Goal: Task Accomplishment & Management: Complete application form

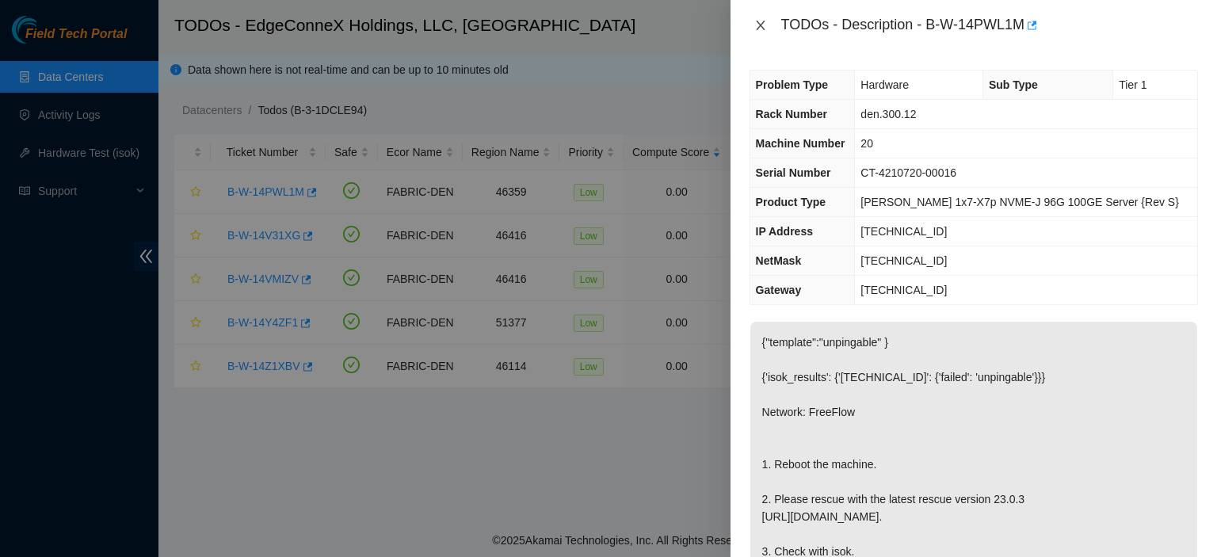
click at [758, 26] on icon "close" at bounding box center [760, 25] width 13 height 13
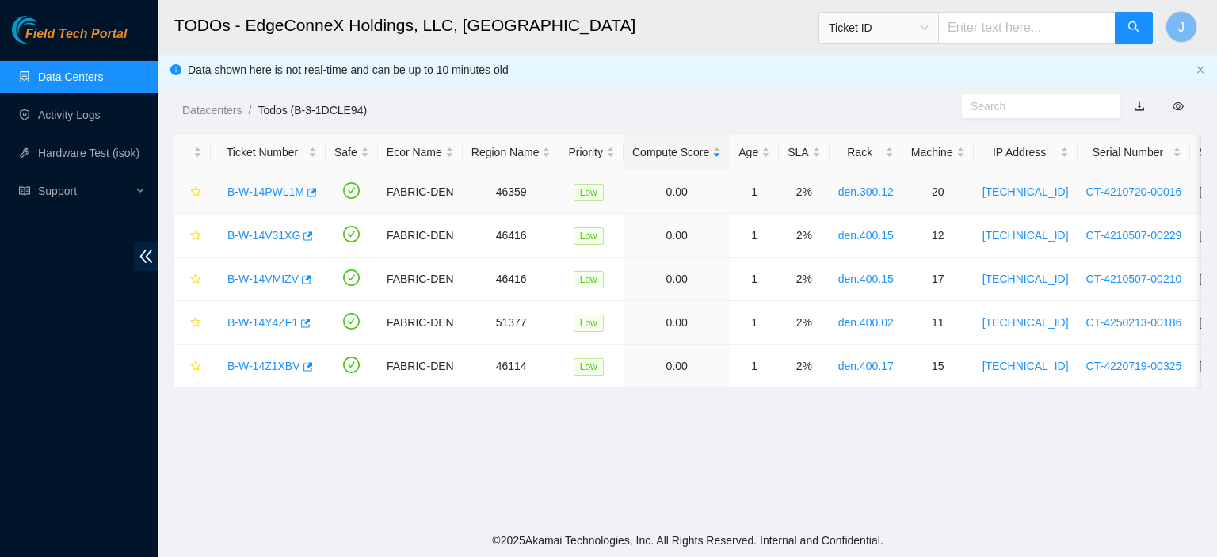
click at [253, 192] on link "B-W-14PWL1M" at bounding box center [265, 191] width 77 height 13
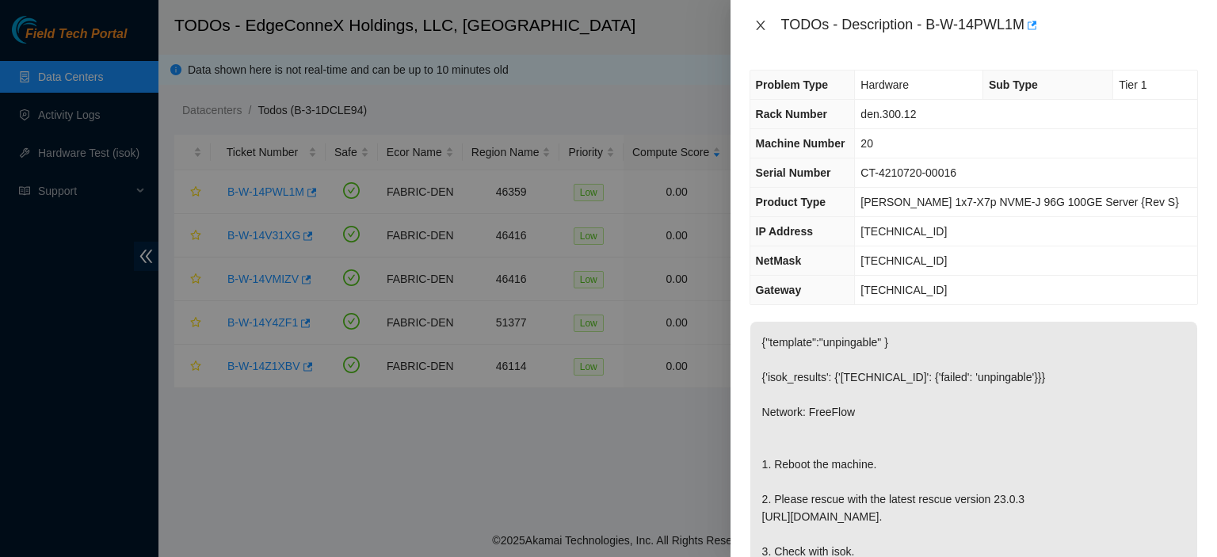
click at [762, 27] on icon "close" at bounding box center [760, 25] width 13 height 13
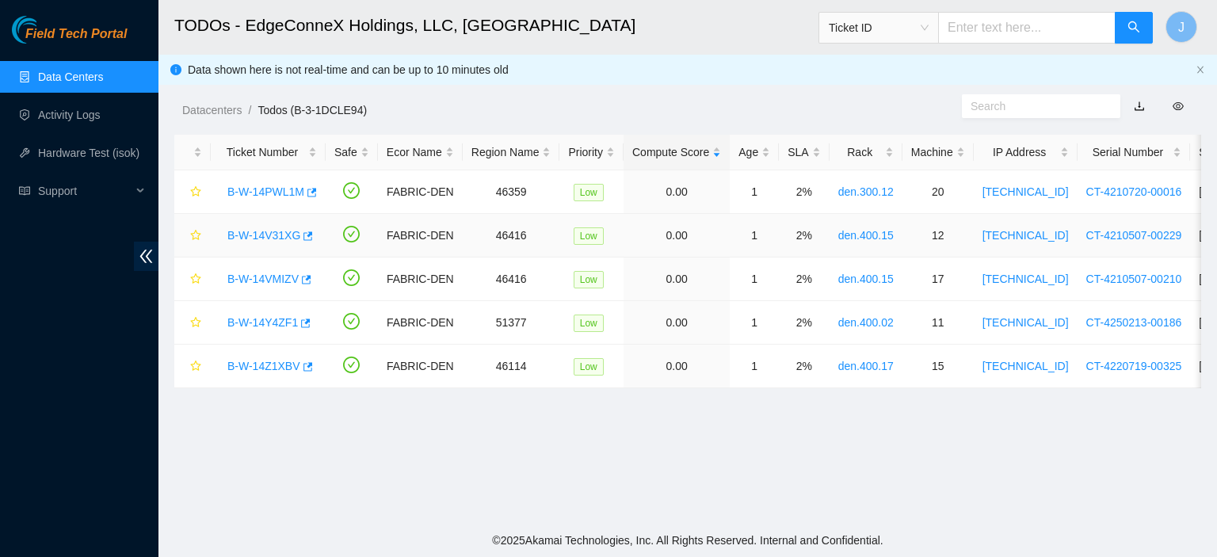
click at [287, 231] on link "B-W-14V31XG" at bounding box center [263, 235] width 73 height 13
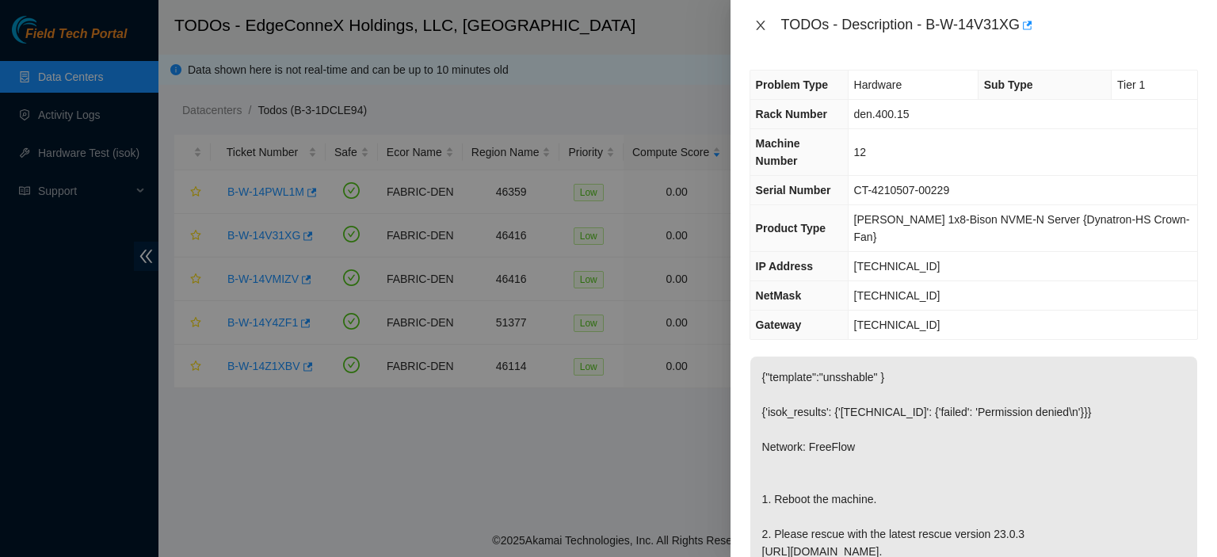
click at [758, 25] on icon "close" at bounding box center [760, 25] width 13 height 13
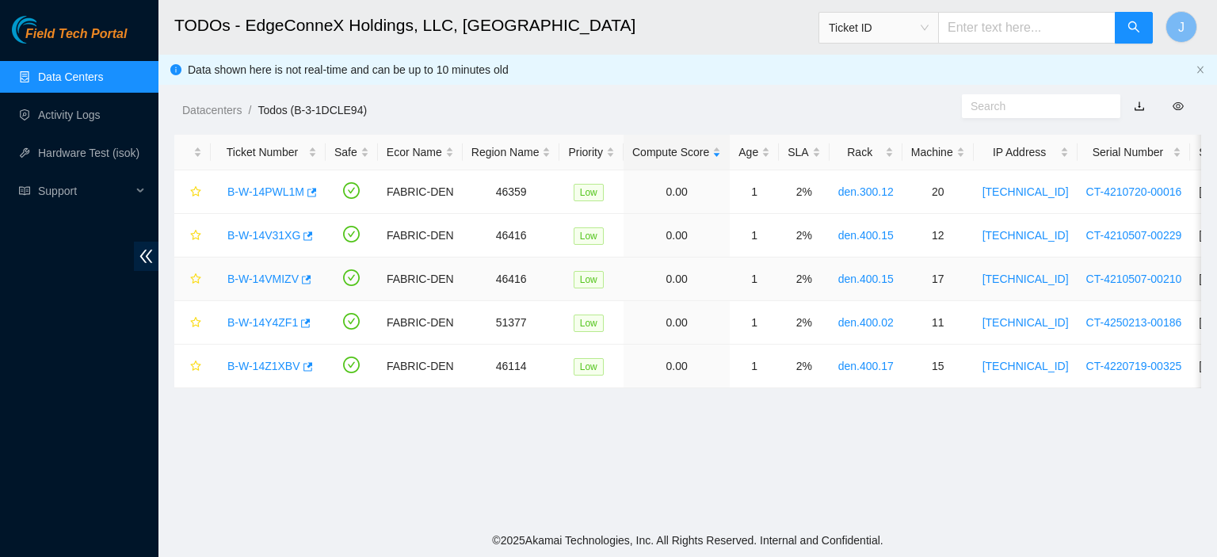
click at [258, 277] on link "B-W-14VMIZV" at bounding box center [262, 278] width 71 height 13
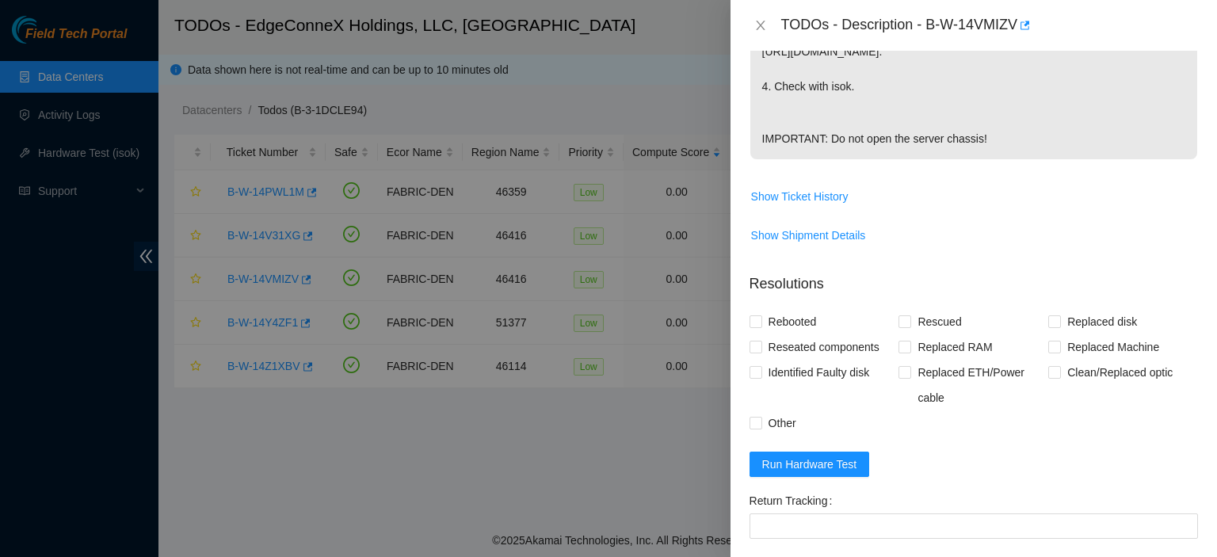
scroll to position [806, 0]
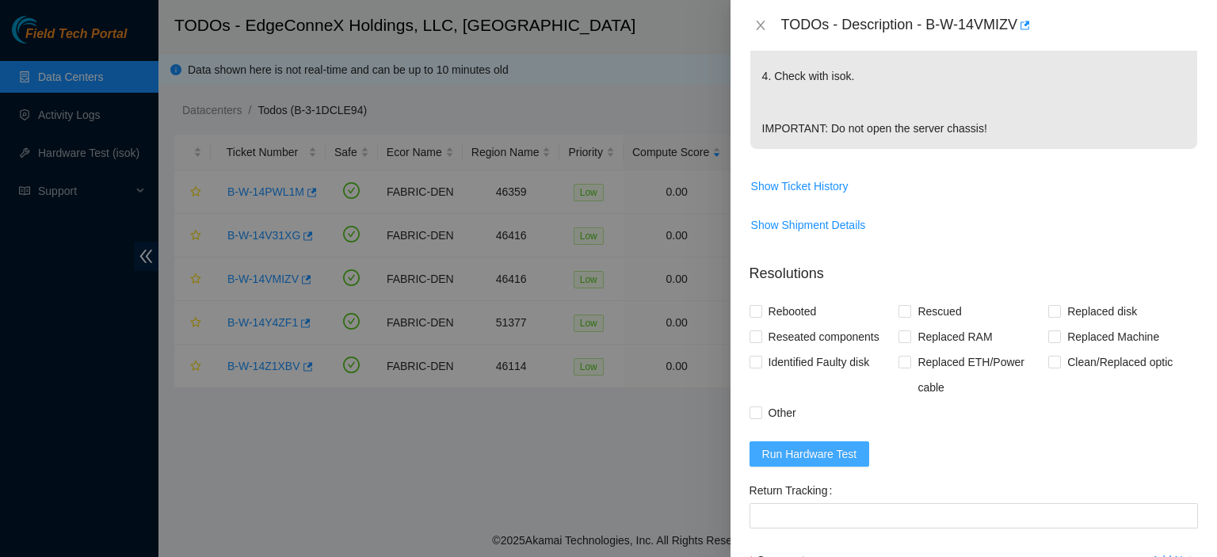
click at [842, 463] on span "Run Hardware Test" at bounding box center [809, 453] width 95 height 17
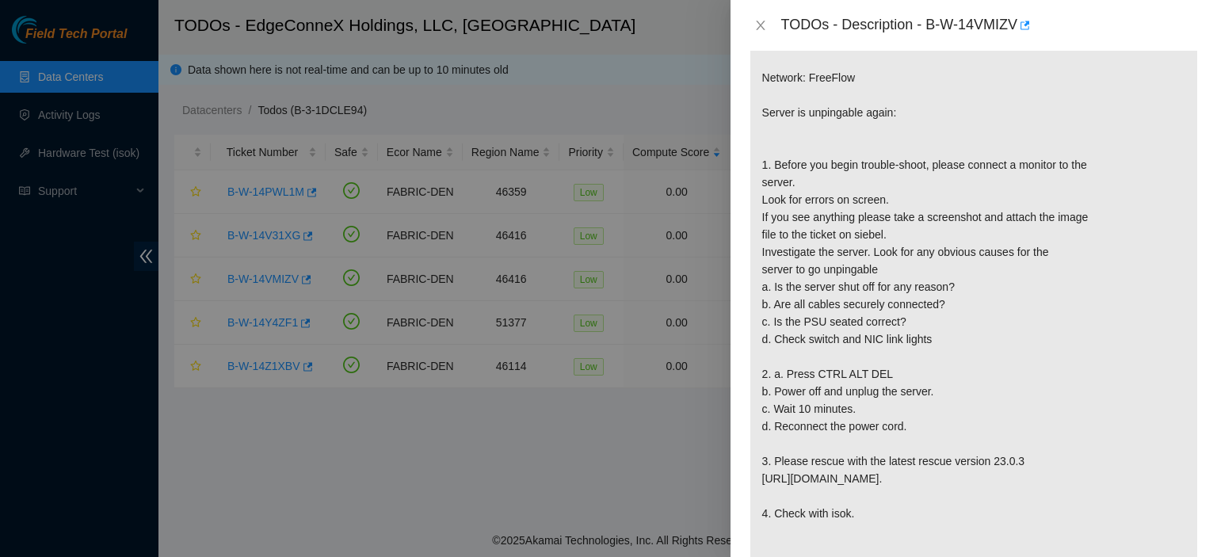
scroll to position [388, 0]
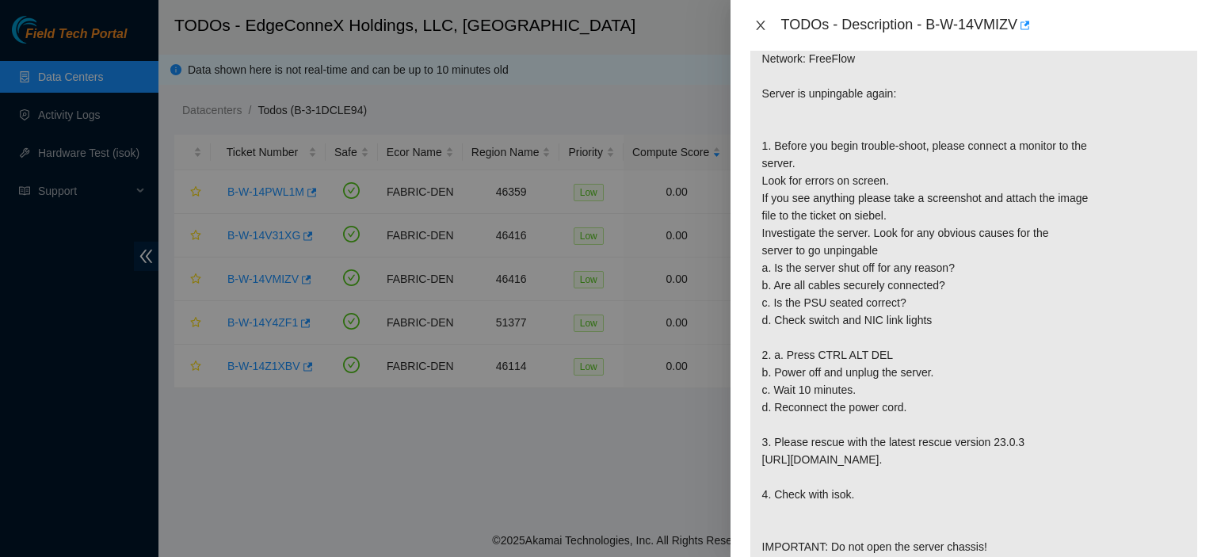
click at [760, 22] on icon "close" at bounding box center [760, 25] width 13 height 13
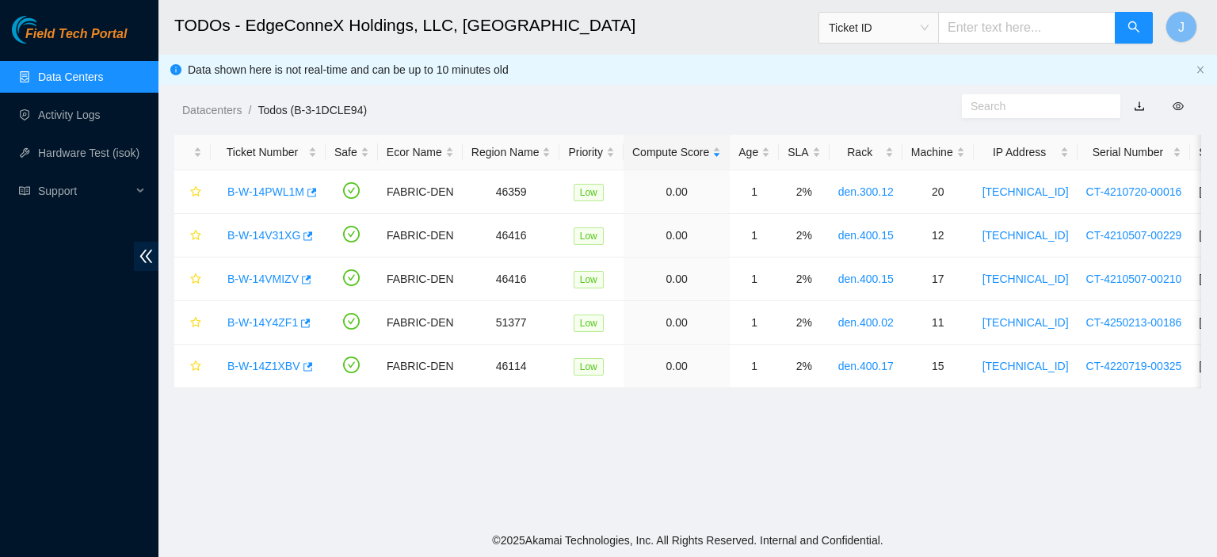
scroll to position [411, 0]
click at [272, 320] on link "B-W-14Y4ZF1" at bounding box center [262, 322] width 70 height 13
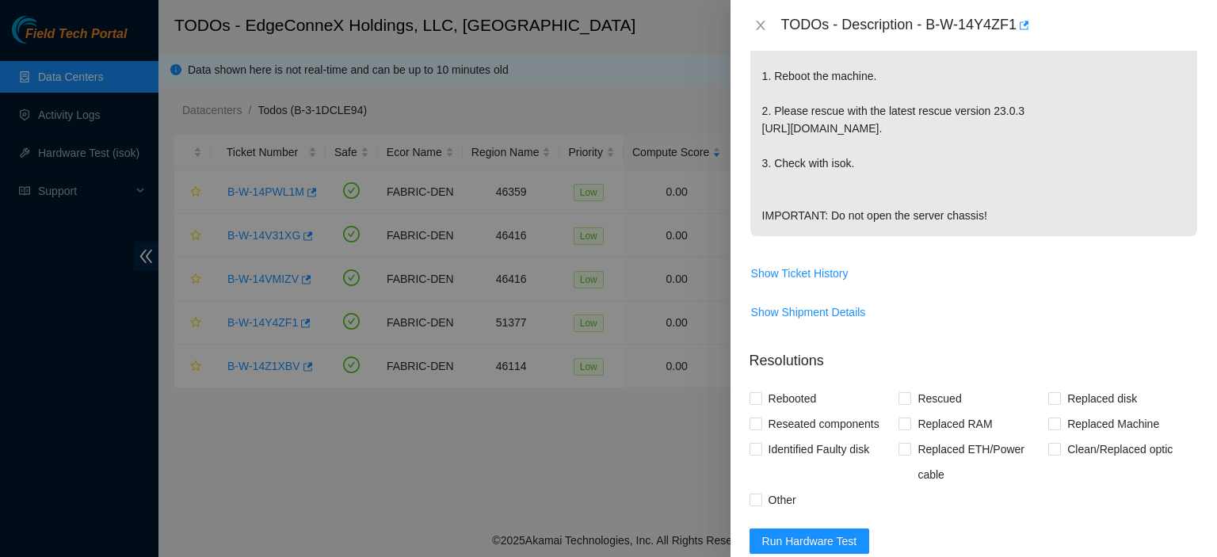
scroll to position [0, 0]
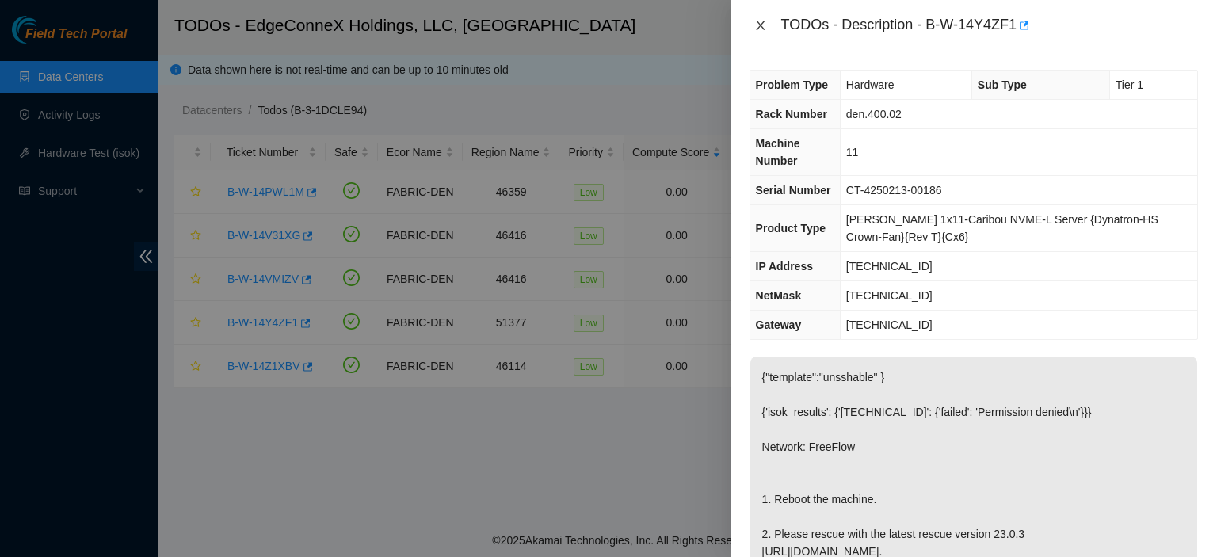
click at [754, 25] on icon "close" at bounding box center [760, 25] width 13 height 13
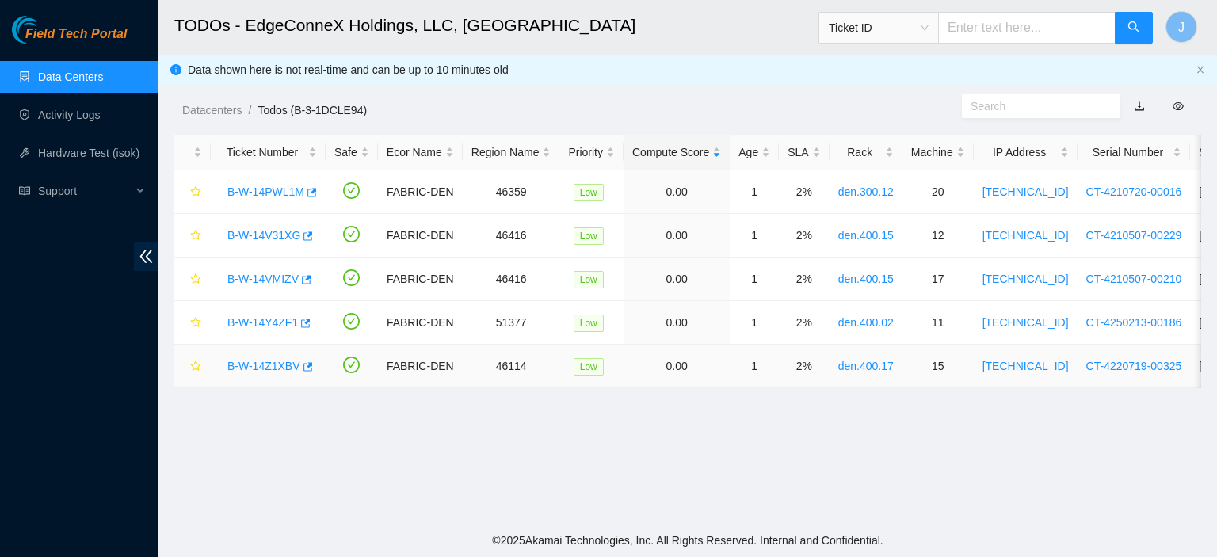
click at [273, 364] on link "B-W-14Z1XBV" at bounding box center [263, 366] width 73 height 13
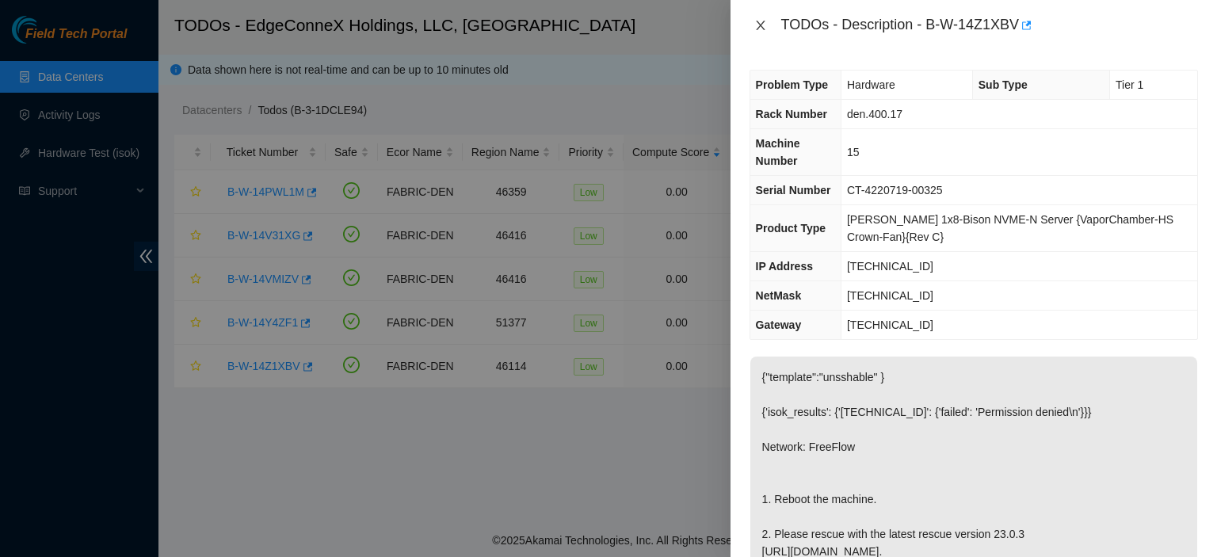
click at [762, 23] on icon "close" at bounding box center [760, 26] width 9 height 10
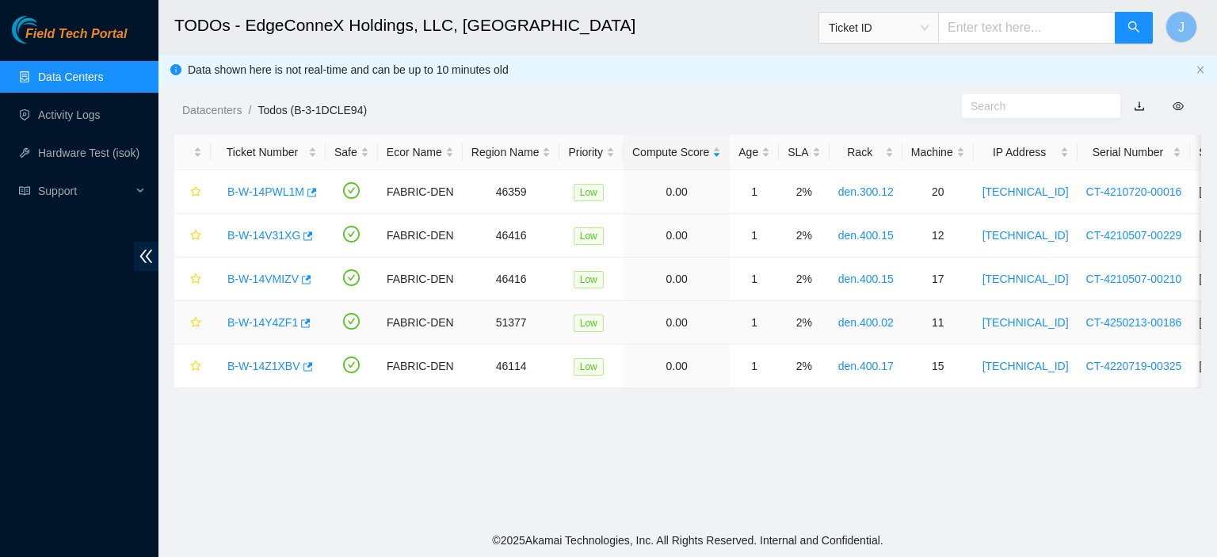
click at [242, 322] on link "B-W-14Y4ZF1" at bounding box center [262, 322] width 70 height 13
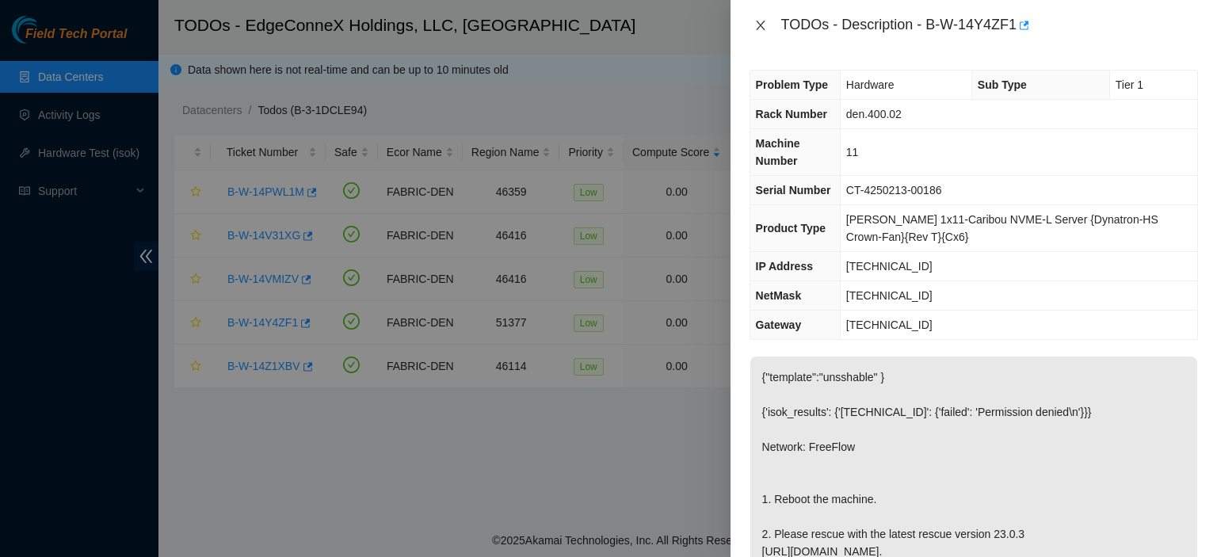
click at [763, 25] on icon "close" at bounding box center [760, 25] width 13 height 13
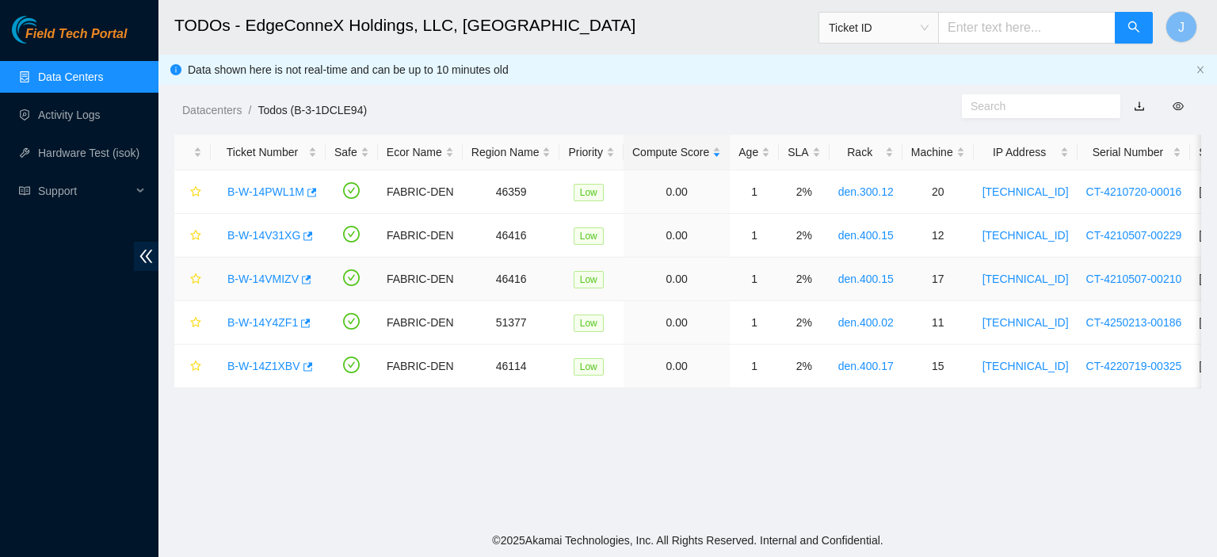
click at [277, 279] on link "B-W-14VMIZV" at bounding box center [262, 278] width 71 height 13
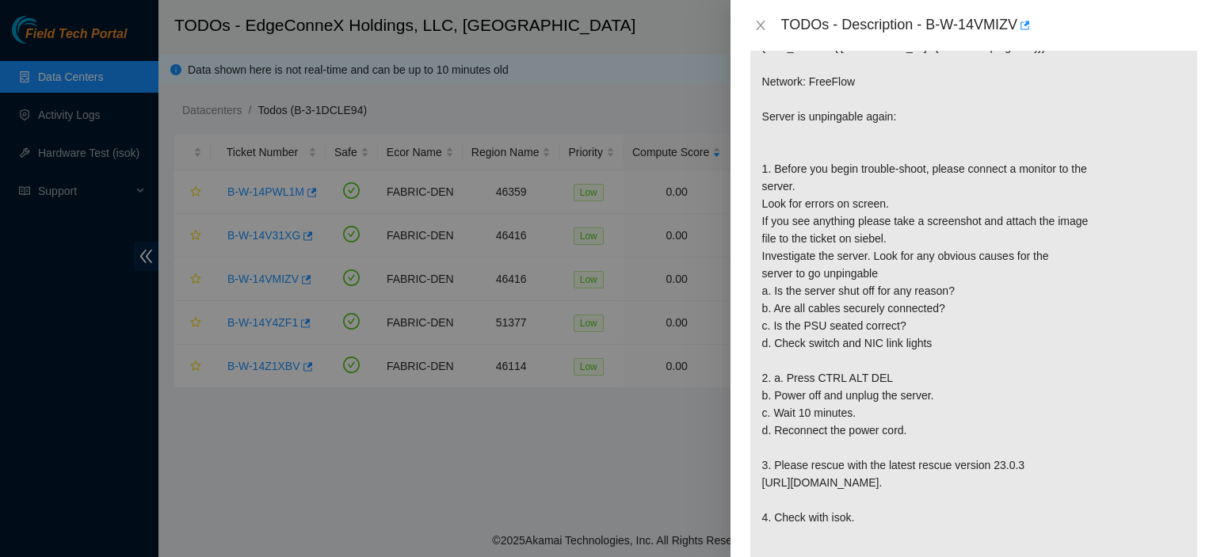
scroll to position [380, 0]
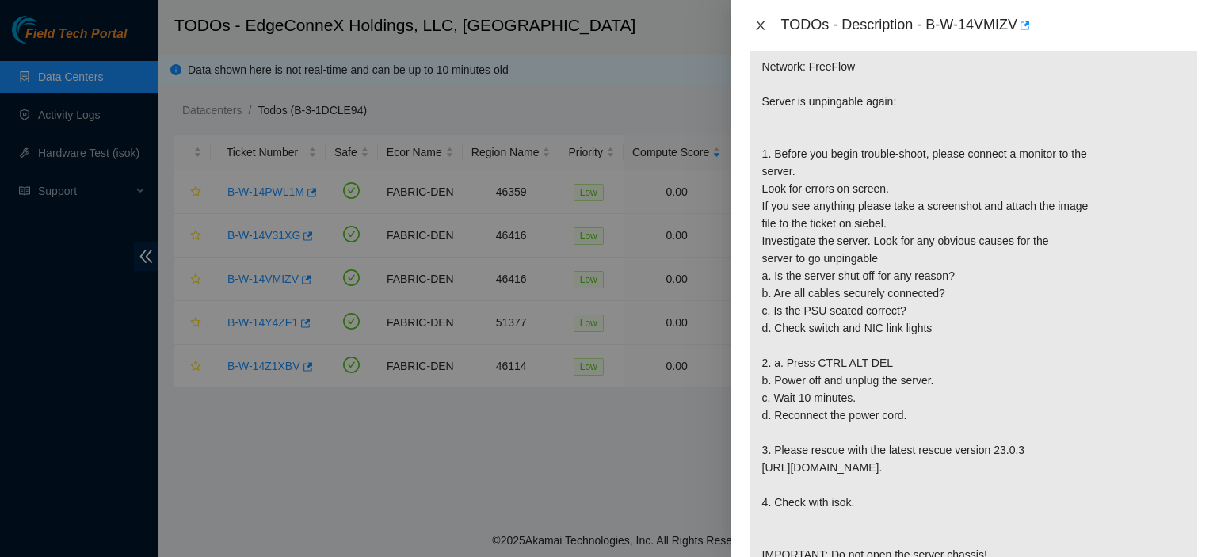
click at [759, 23] on icon "close" at bounding box center [760, 26] width 9 height 10
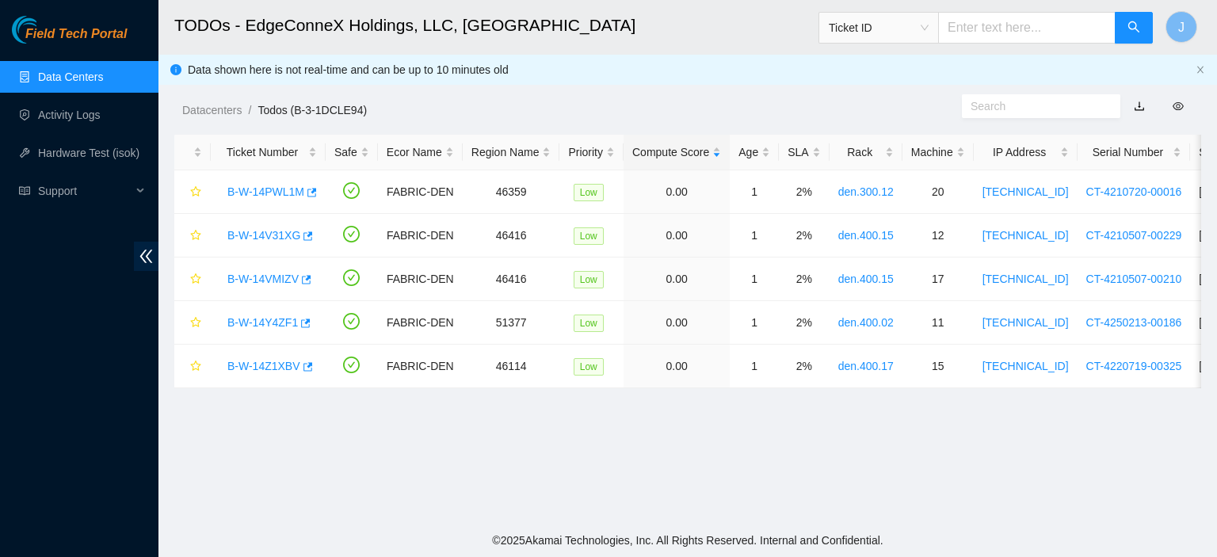
scroll to position [403, 0]
click at [274, 236] on link "B-W-14V31XG" at bounding box center [263, 235] width 73 height 13
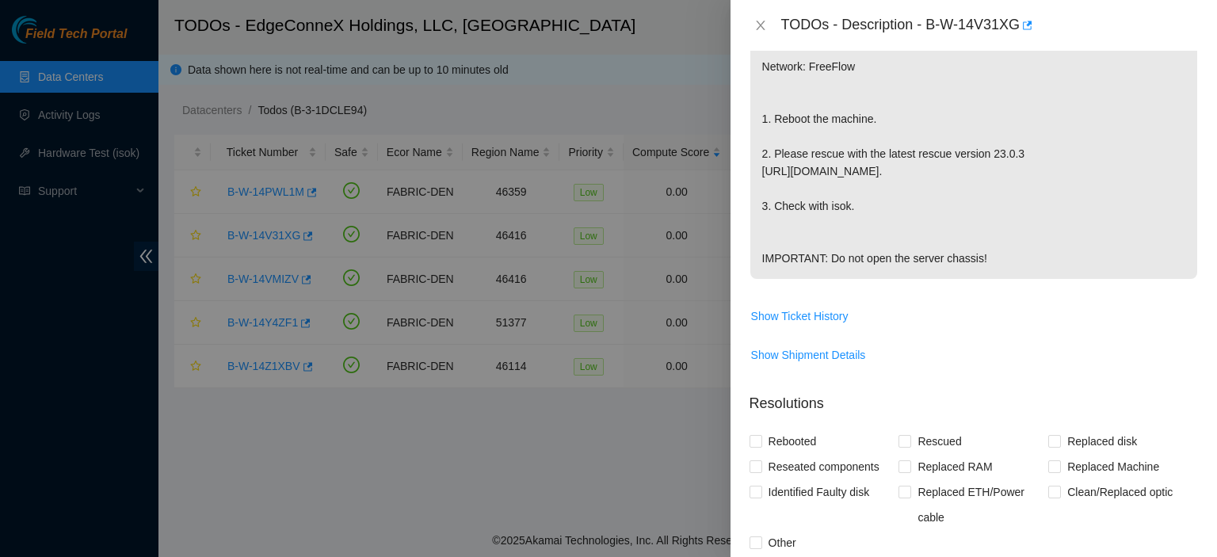
scroll to position [0, 0]
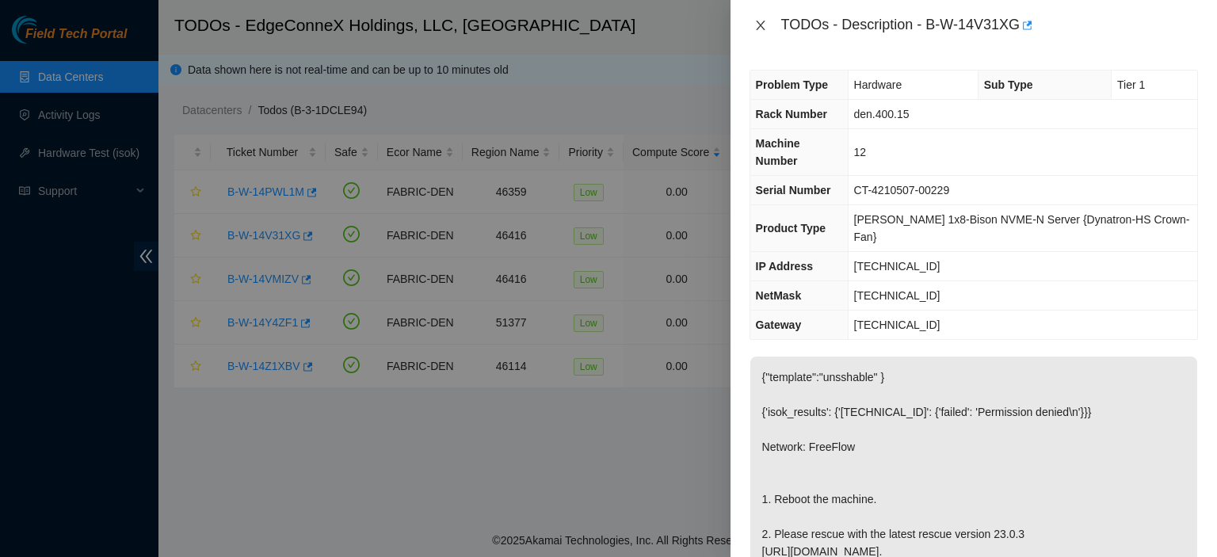
click at [761, 26] on icon "close" at bounding box center [760, 26] width 9 height 10
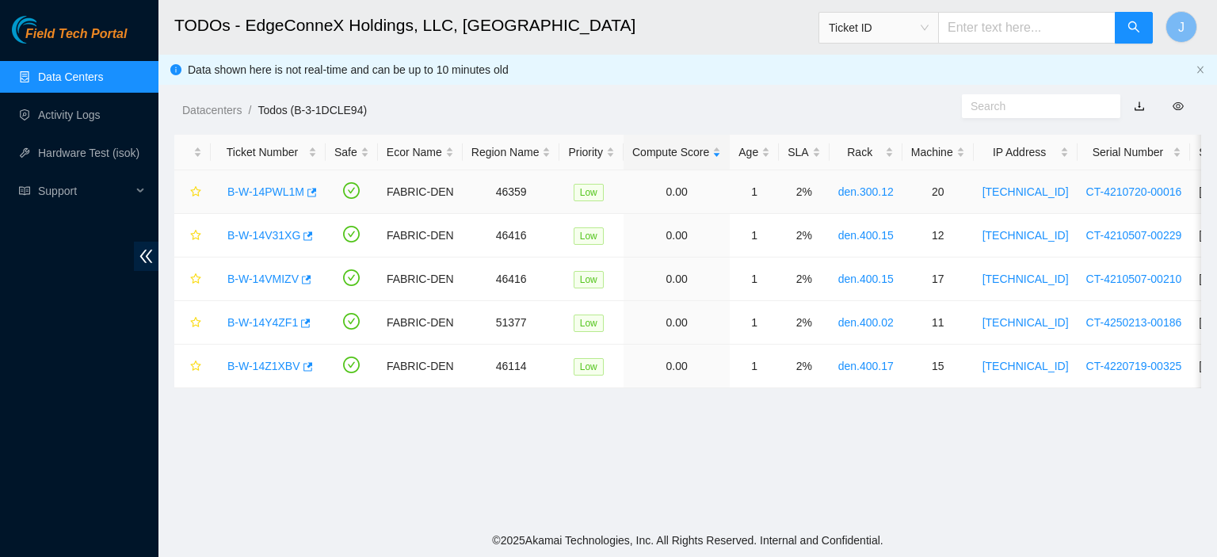
click at [261, 192] on link "B-W-14PWL1M" at bounding box center [265, 191] width 77 height 13
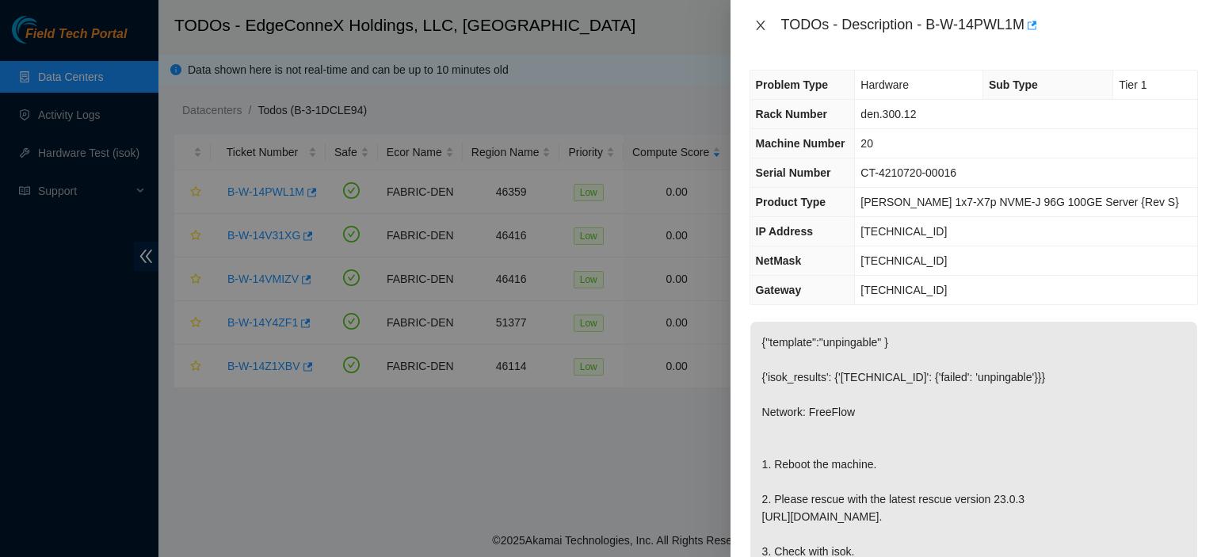
click at [761, 23] on icon "close" at bounding box center [760, 26] width 9 height 10
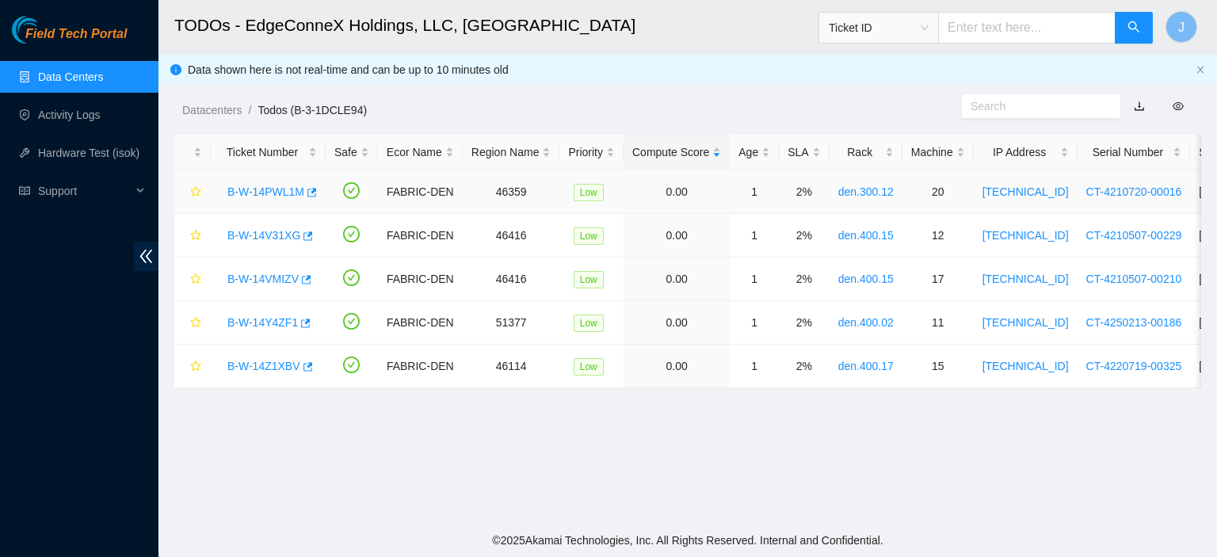
click at [282, 189] on link "B-W-14PWL1M" at bounding box center [265, 191] width 77 height 13
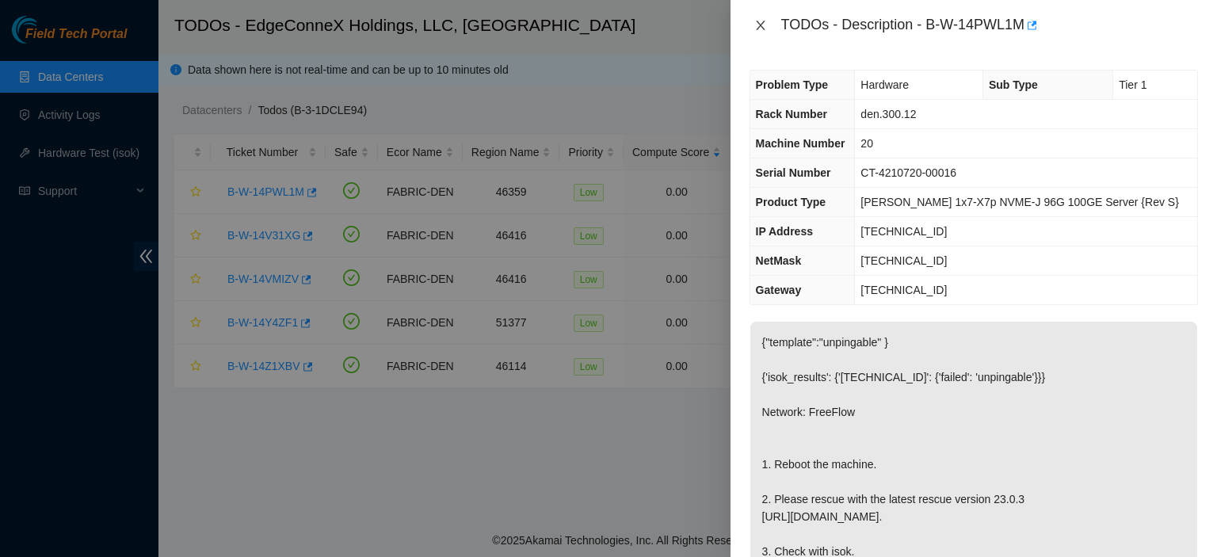
click at [758, 25] on icon "close" at bounding box center [760, 25] width 13 height 13
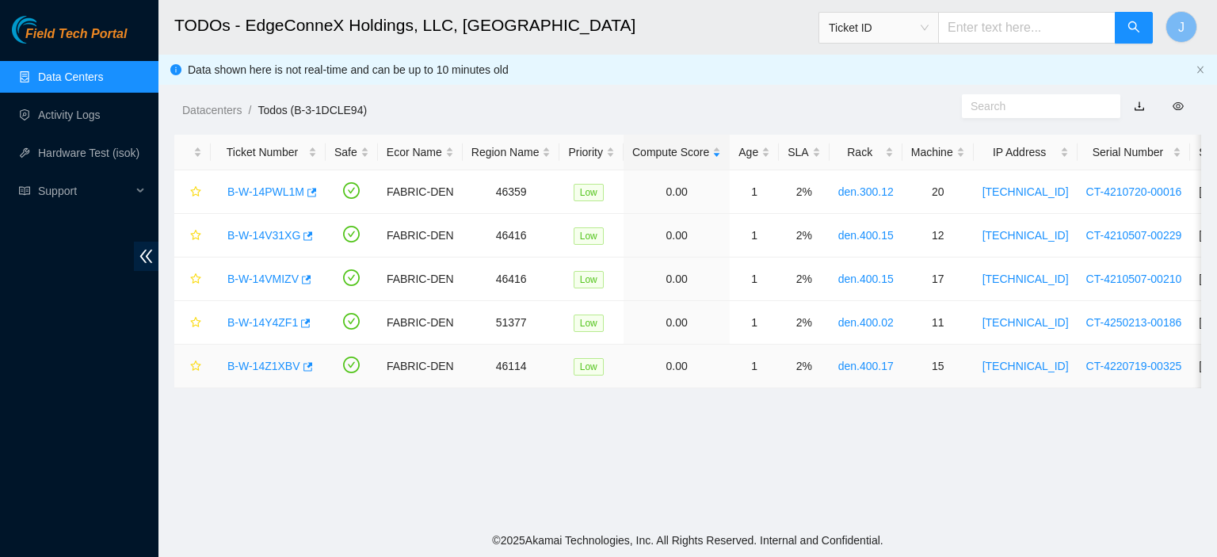
click at [249, 365] on link "B-W-14Z1XBV" at bounding box center [263, 366] width 73 height 13
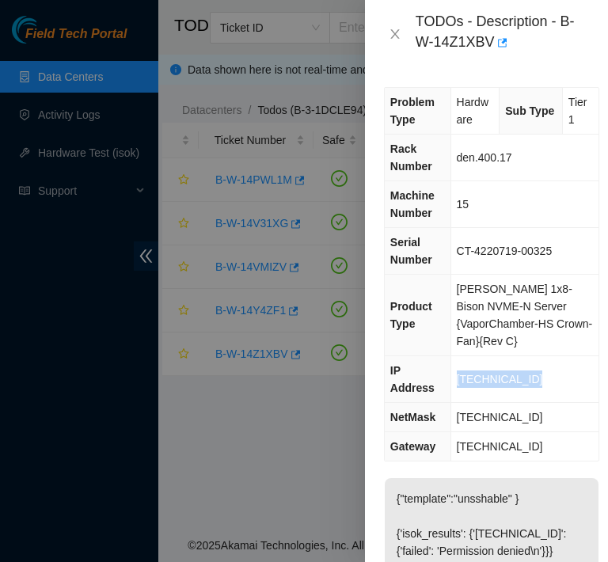
drag, startPoint x: 535, startPoint y: 352, endPoint x: 459, endPoint y: 357, distance: 76.2
click at [459, 357] on td "[TECHNICAL_ID]" at bounding box center [525, 379] width 148 height 47
copy span "[TECHNICAL_ID]"
click at [398, 32] on icon "close" at bounding box center [395, 34] width 13 height 13
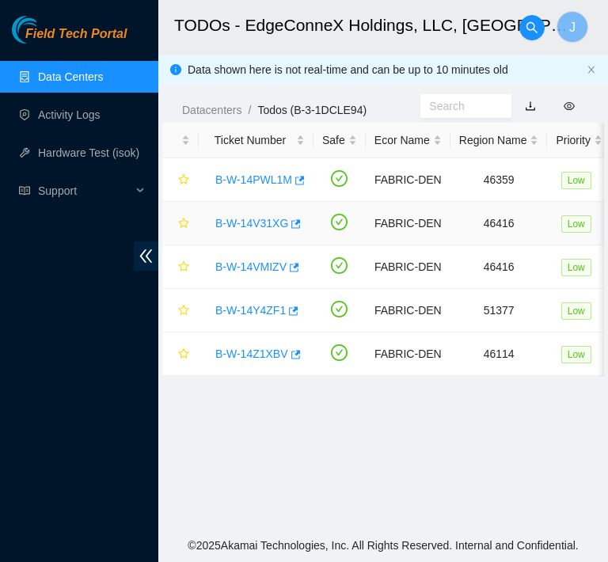
click at [249, 219] on link "B-W-14V31XG" at bounding box center [251, 223] width 73 height 13
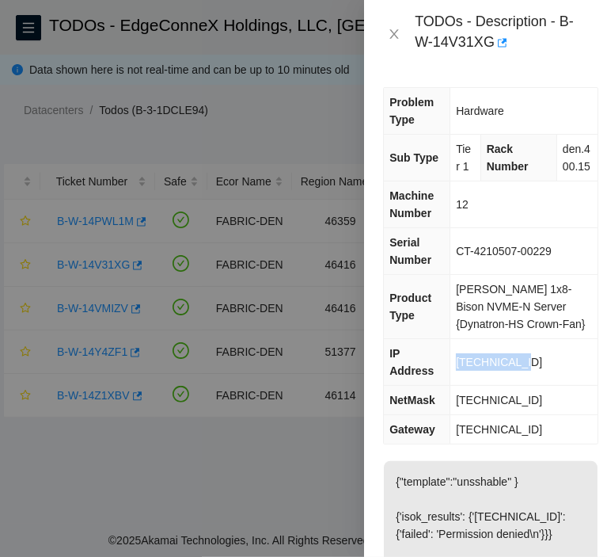
drag, startPoint x: 524, startPoint y: 367, endPoint x: 457, endPoint y: 368, distance: 67.3
click at [457, 368] on td "[TECHNICAL_ID]" at bounding box center [525, 362] width 148 height 47
copy span "[TECHNICAL_ID]"
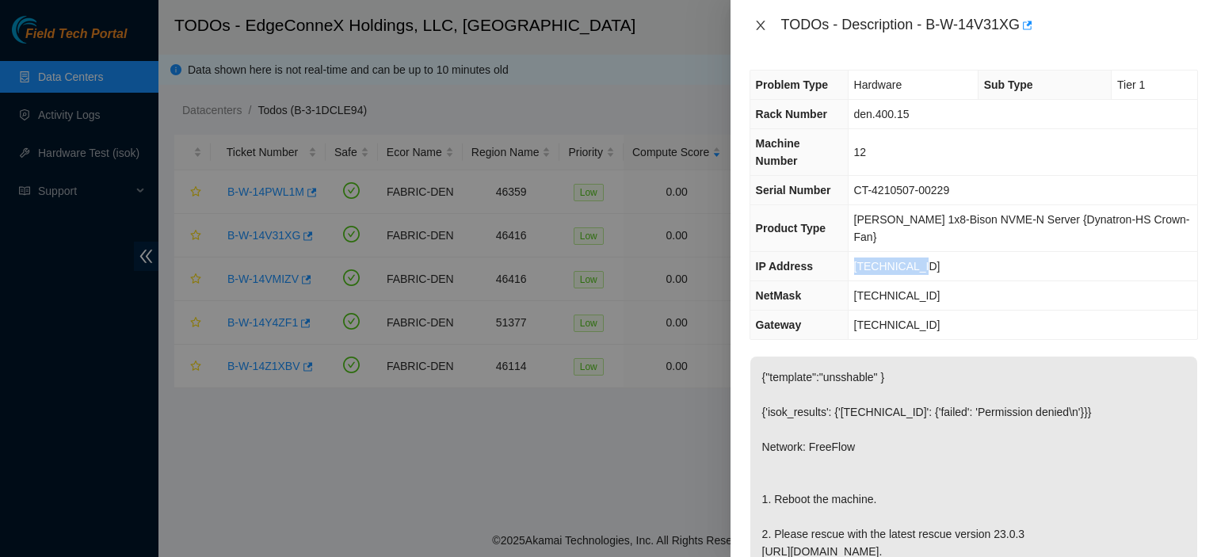
click at [760, 21] on icon "close" at bounding box center [760, 25] width 13 height 13
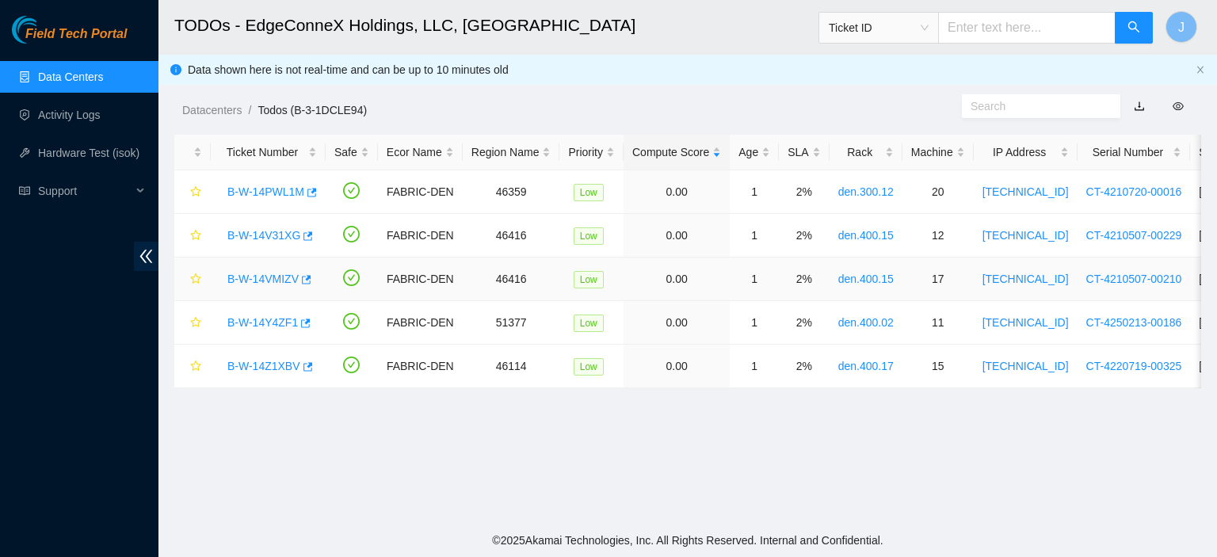
click at [276, 276] on link "B-W-14VMIZV" at bounding box center [262, 278] width 71 height 13
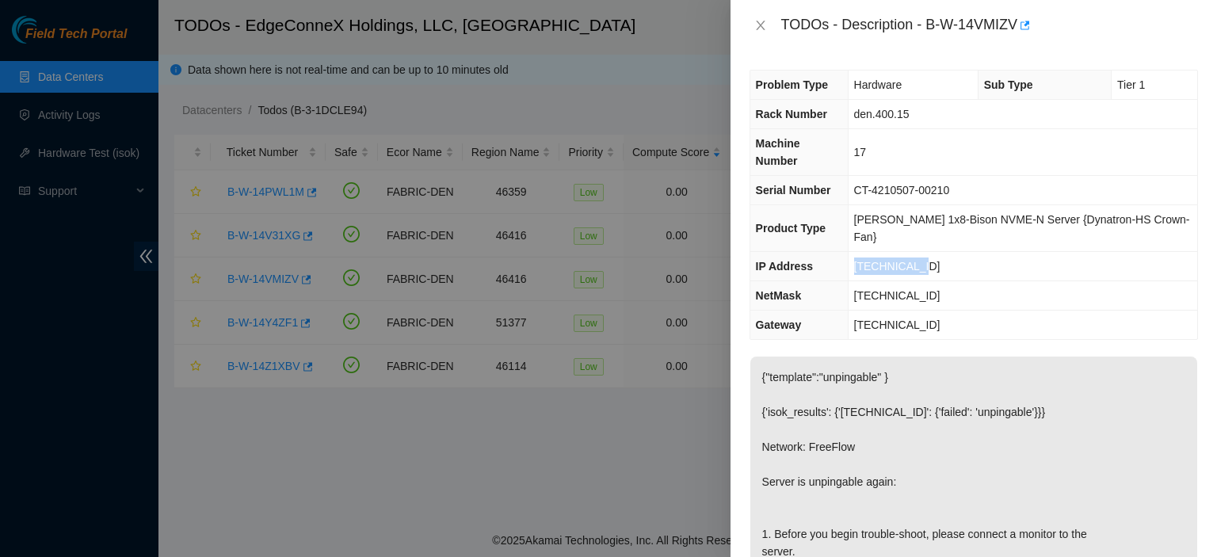
drag, startPoint x: 944, startPoint y: 229, endPoint x: 864, endPoint y: 227, distance: 80.0
click at [864, 252] on td "[TECHNICAL_ID]" at bounding box center [1021, 266] width 349 height 29
copy span "[TECHNICAL_ID]"
click at [758, 24] on icon "close" at bounding box center [760, 25] width 13 height 13
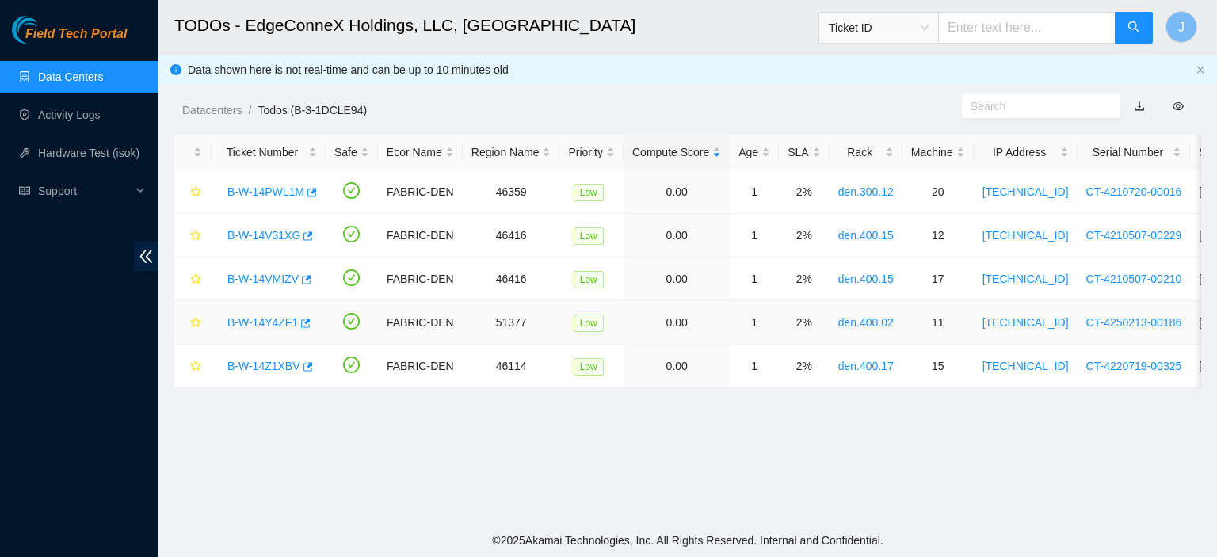
click at [264, 322] on link "B-W-14Y4ZF1" at bounding box center [262, 322] width 70 height 13
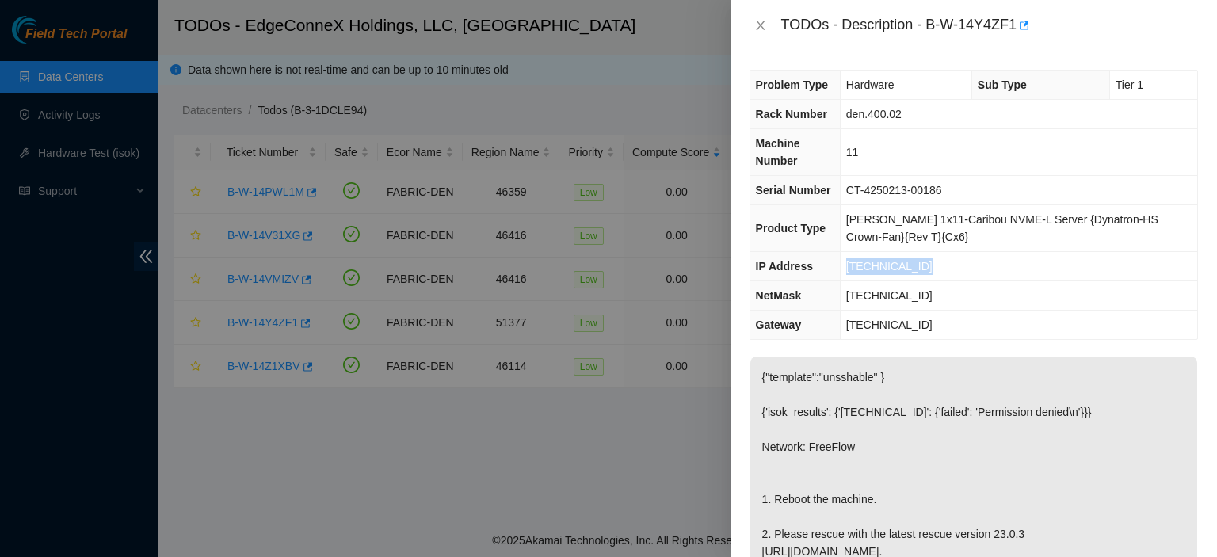
drag, startPoint x: 927, startPoint y: 262, endPoint x: 853, endPoint y: 267, distance: 73.8
click at [853, 267] on td "[TECHNICAL_ID]" at bounding box center [1018, 266] width 357 height 29
copy span "[TECHNICAL_ID]"
click at [757, 24] on icon "close" at bounding box center [760, 25] width 13 height 13
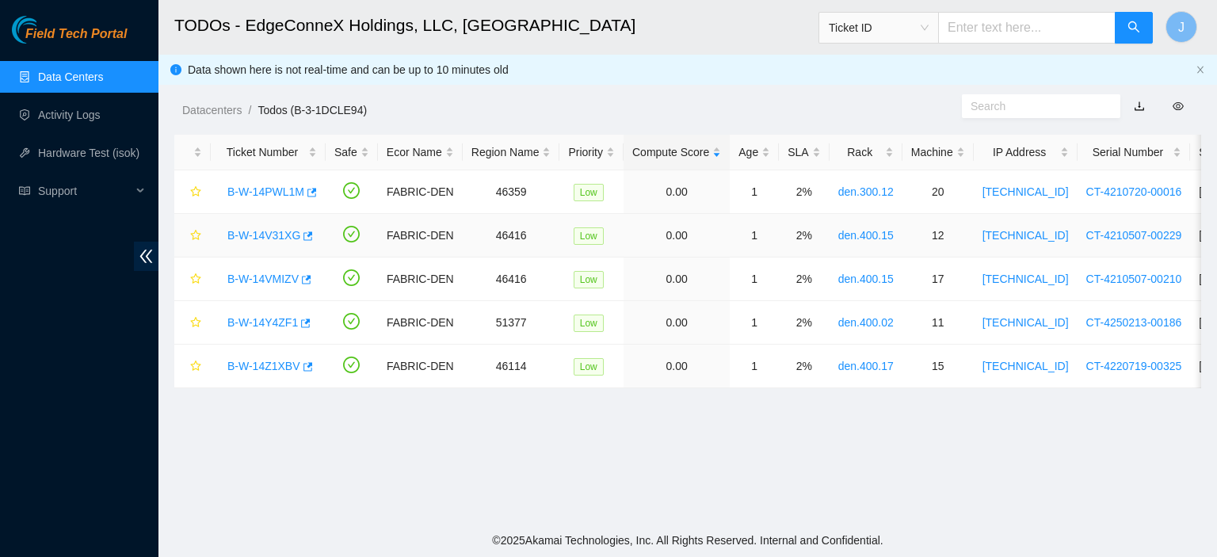
click at [268, 234] on link "B-W-14V31XG" at bounding box center [263, 235] width 73 height 13
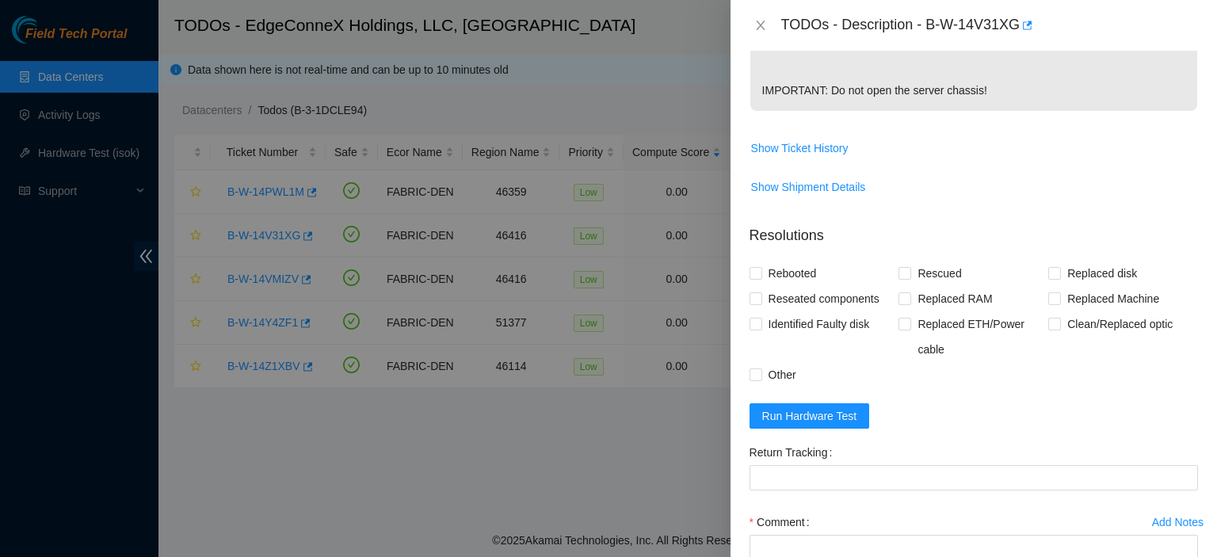
scroll to position [594, 0]
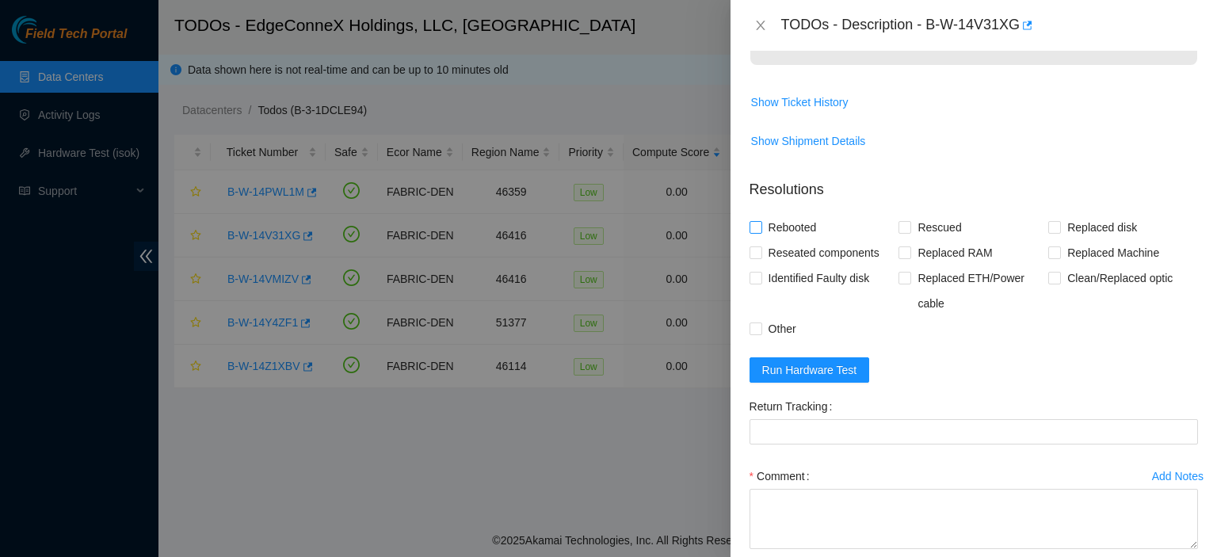
click at [760, 225] on span at bounding box center [755, 227] width 13 height 13
click at [760, 225] on input "Rebooted" at bounding box center [754, 226] width 11 height 11
click at [764, 216] on span "Rebooted" at bounding box center [792, 227] width 61 height 25
click at [760, 221] on input "Rebooted" at bounding box center [754, 226] width 11 height 11
click at [764, 216] on span "Rebooted" at bounding box center [792, 227] width 61 height 25
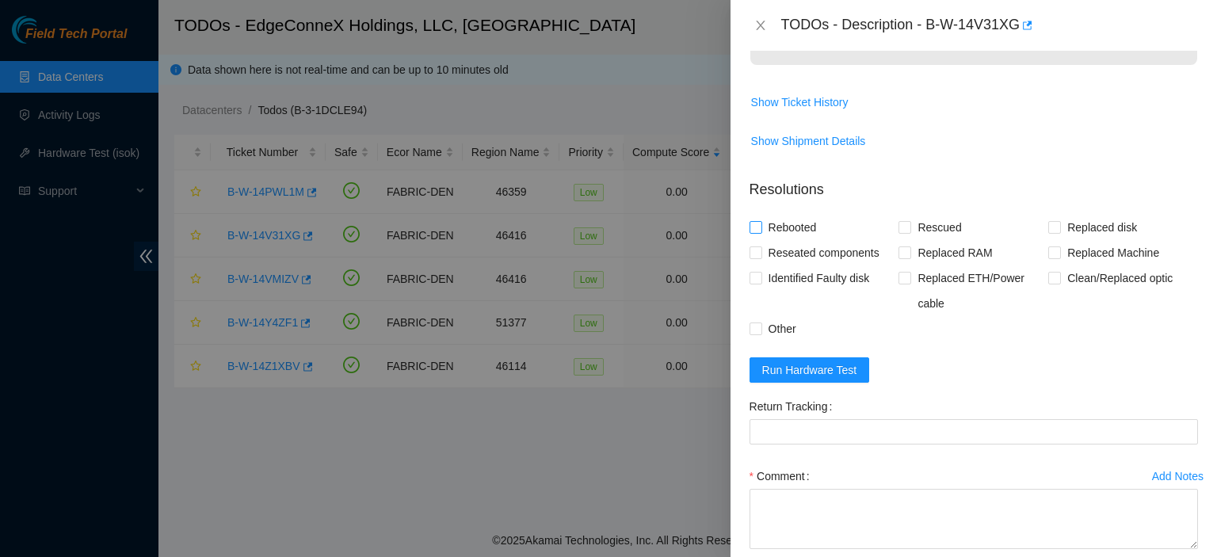
click at [760, 221] on input "Rebooted" at bounding box center [754, 226] width 11 height 11
checkbox input "true"
click at [905, 227] on span at bounding box center [904, 227] width 13 height 13
click at [905, 227] on input "Rescued" at bounding box center [903, 226] width 11 height 11
checkbox input "true"
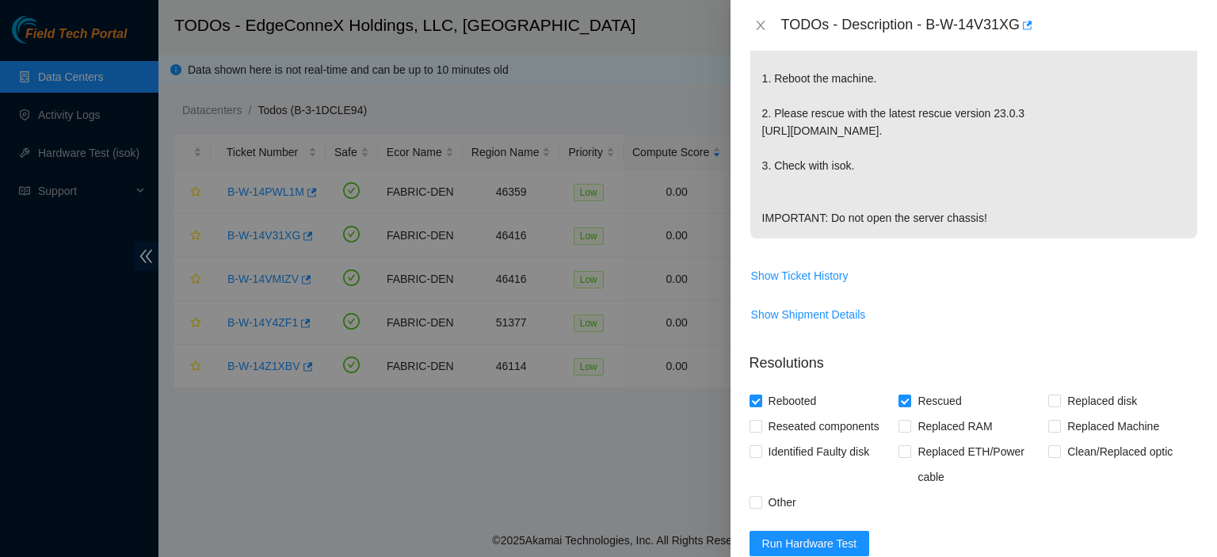
scroll to position [676, 0]
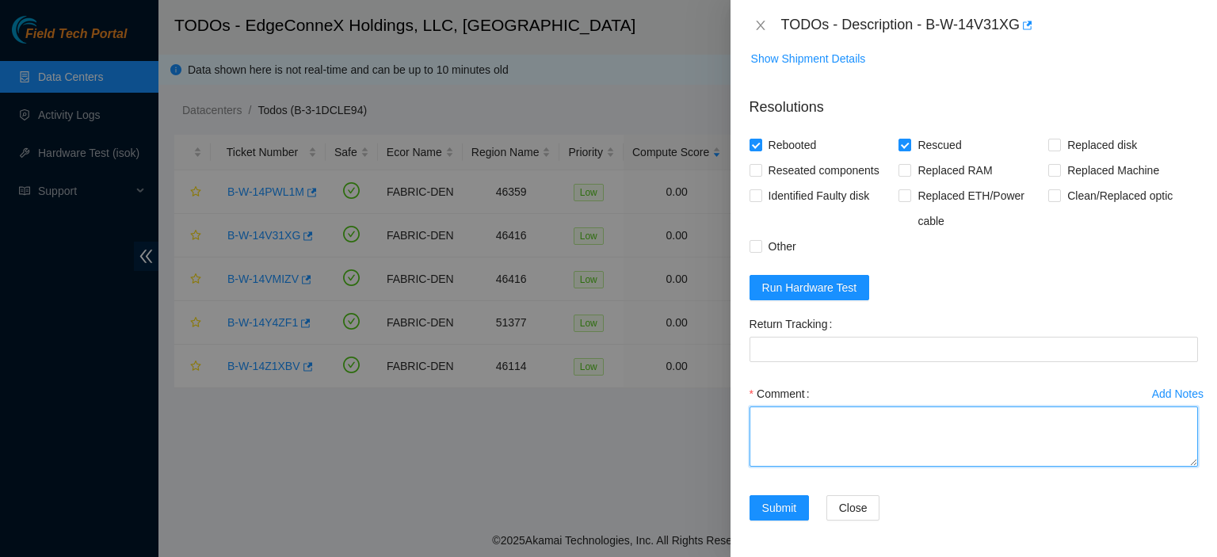
click at [916, 420] on textarea "Comment" at bounding box center [973, 436] width 448 height 60
type textarea "Rescued. Rebooted."
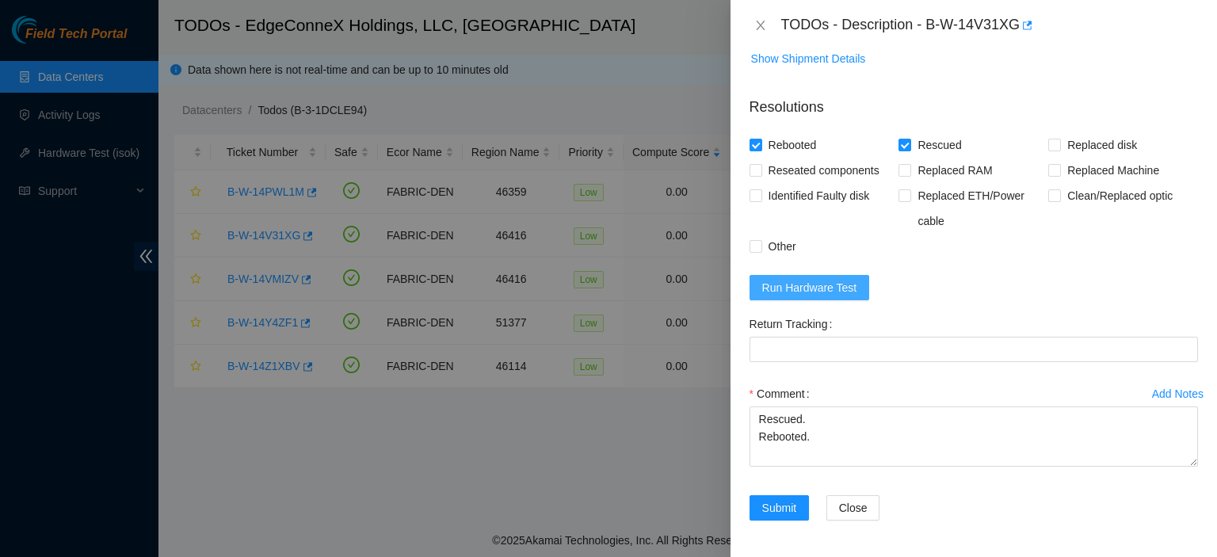
click at [843, 280] on span "Run Hardware Test" at bounding box center [809, 287] width 95 height 17
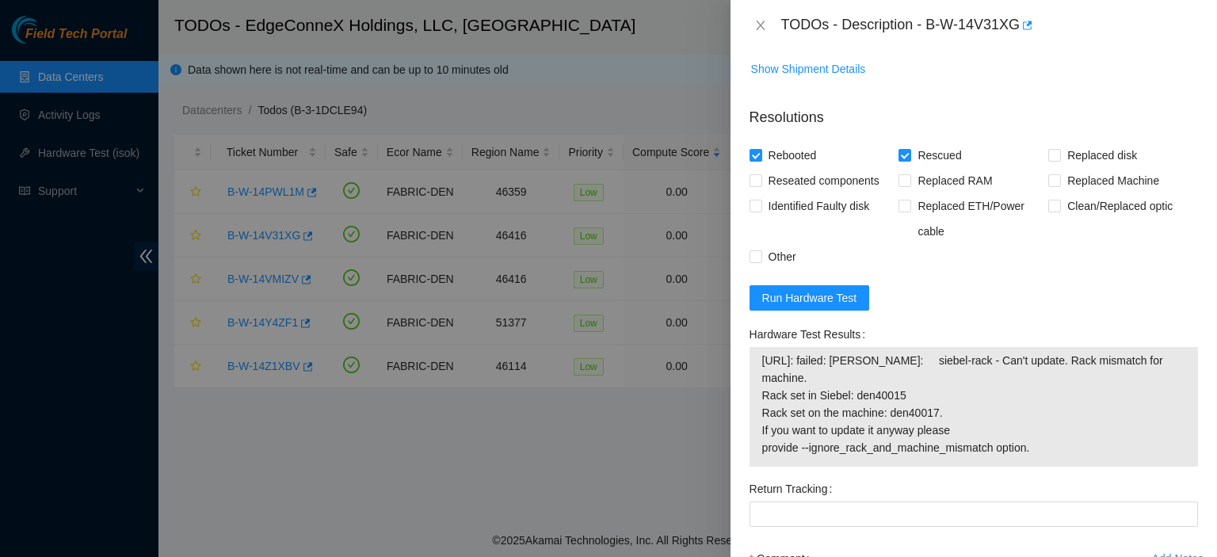
scroll to position [718, 0]
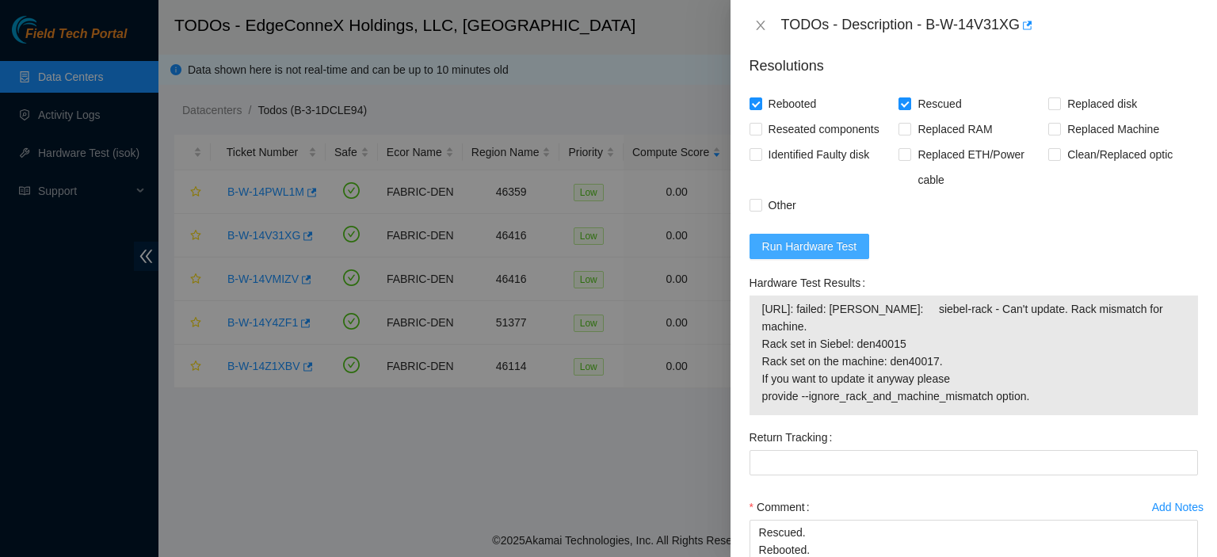
click at [797, 247] on span "Run Hardware Test" at bounding box center [809, 246] width 95 height 17
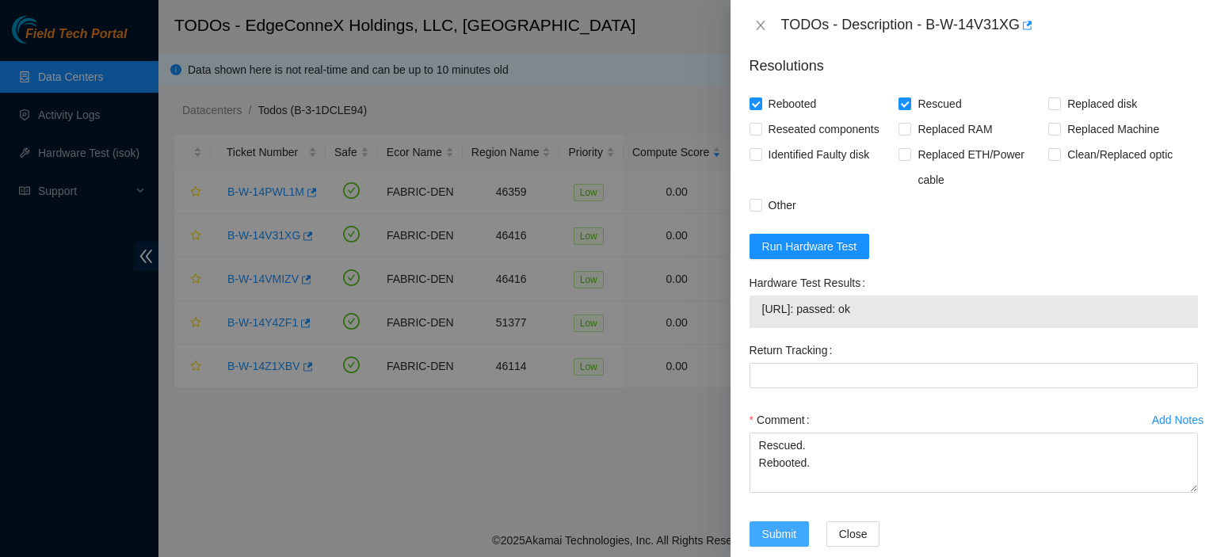
click at [789, 531] on span "Submit" at bounding box center [779, 533] width 35 height 17
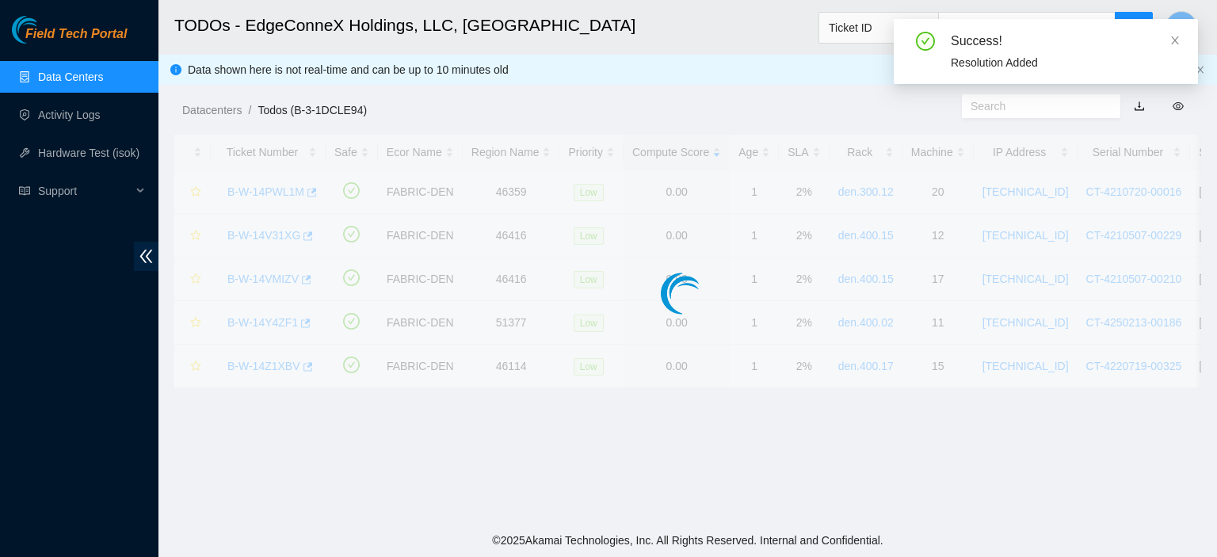
scroll to position [427, 0]
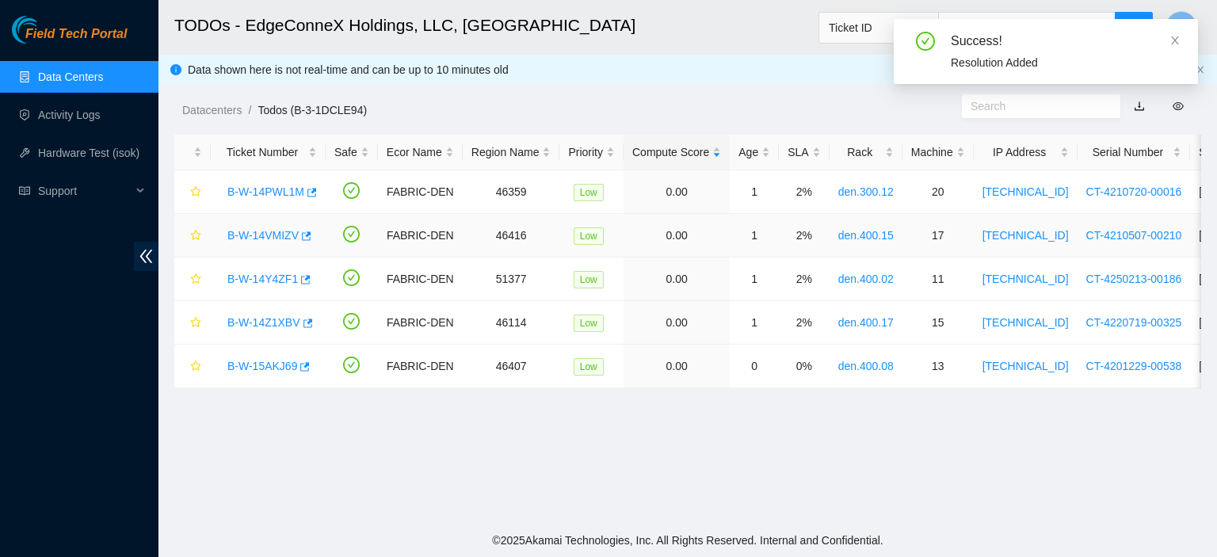
click at [253, 234] on link "B-W-14VMIZV" at bounding box center [262, 235] width 71 height 13
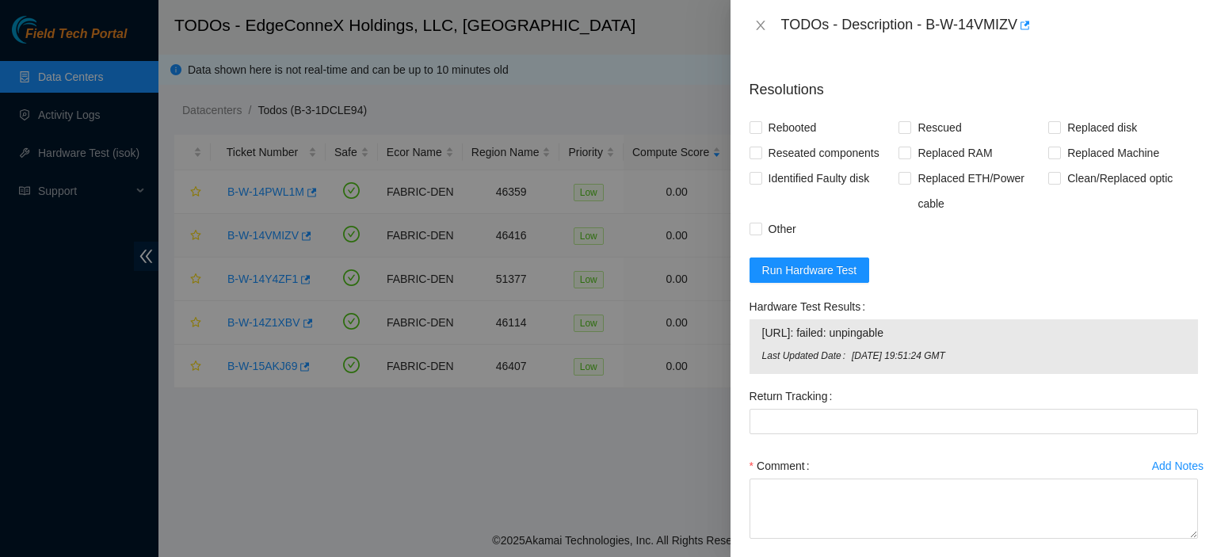
scroll to position [1031, 0]
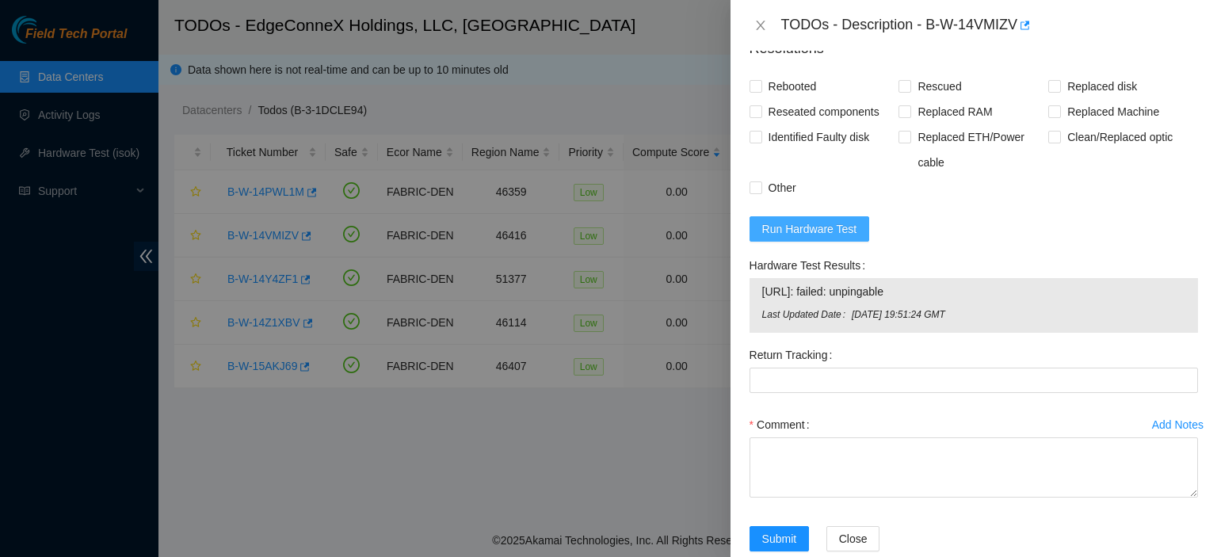
click at [802, 238] on span "Run Hardware Test" at bounding box center [809, 228] width 95 height 17
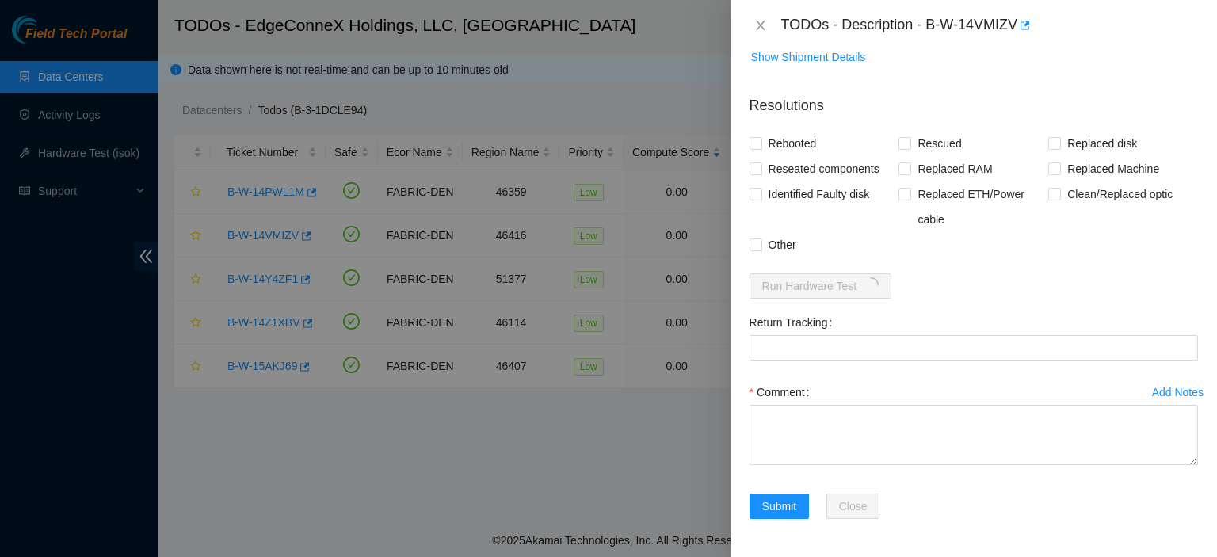
scroll to position [990, 0]
click at [755, 143] on input "Rebooted" at bounding box center [754, 142] width 11 height 11
checkbox input "true"
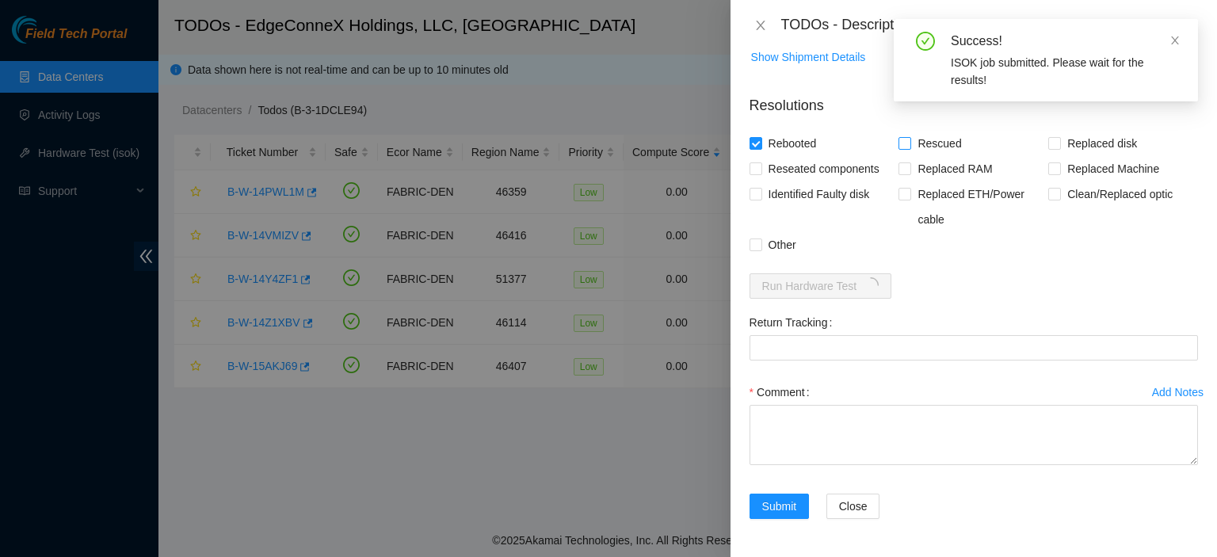
click at [903, 143] on input "Rescued" at bounding box center [903, 142] width 11 height 11
checkbox input "true"
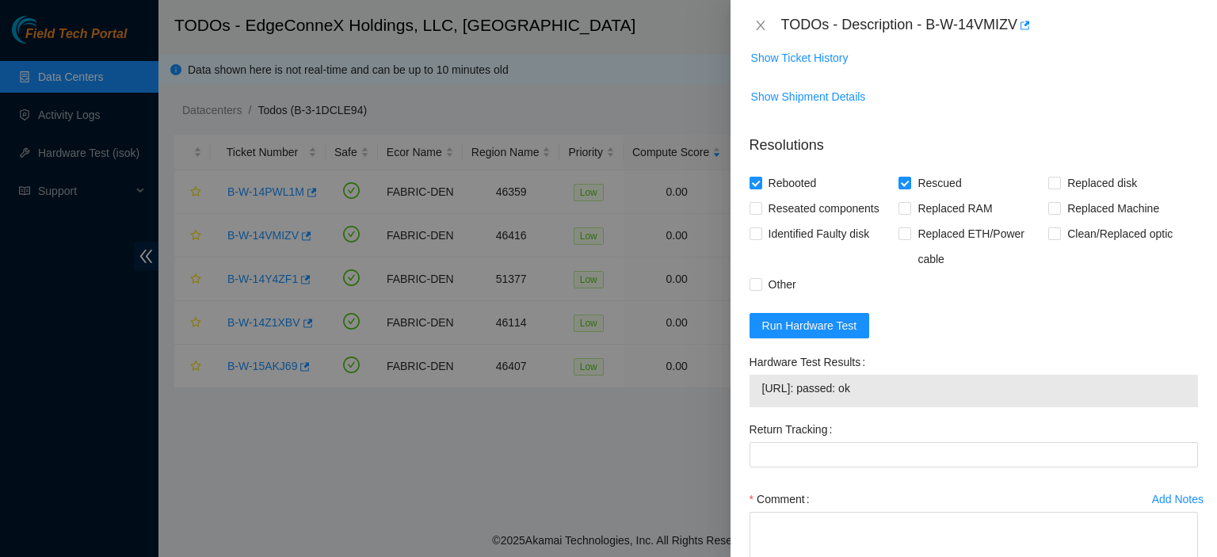
scroll to position [986, 0]
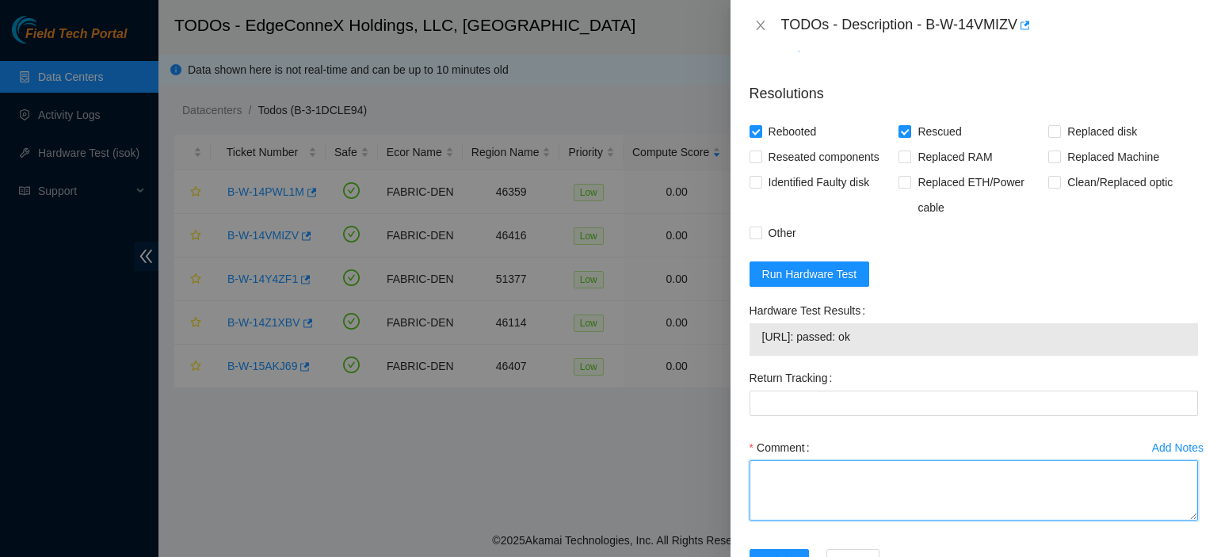
click at [930, 505] on textarea "Comment" at bounding box center [973, 490] width 448 height 60
type textarea "No video. PSU solid amber. powered down server for 10 minutes. pressed power bu…"
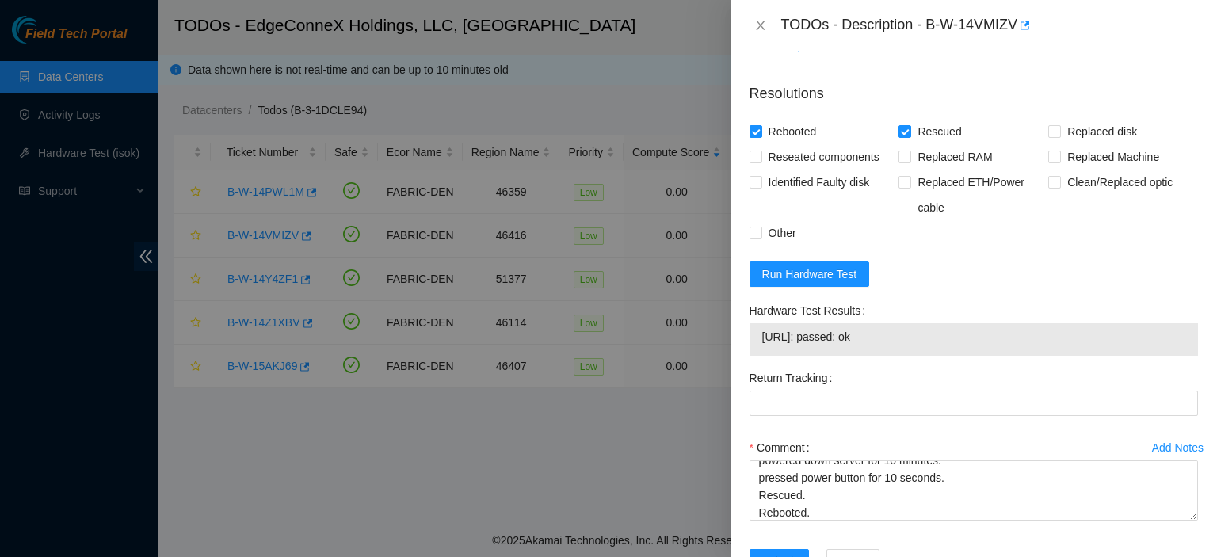
scroll to position [1057, 0]
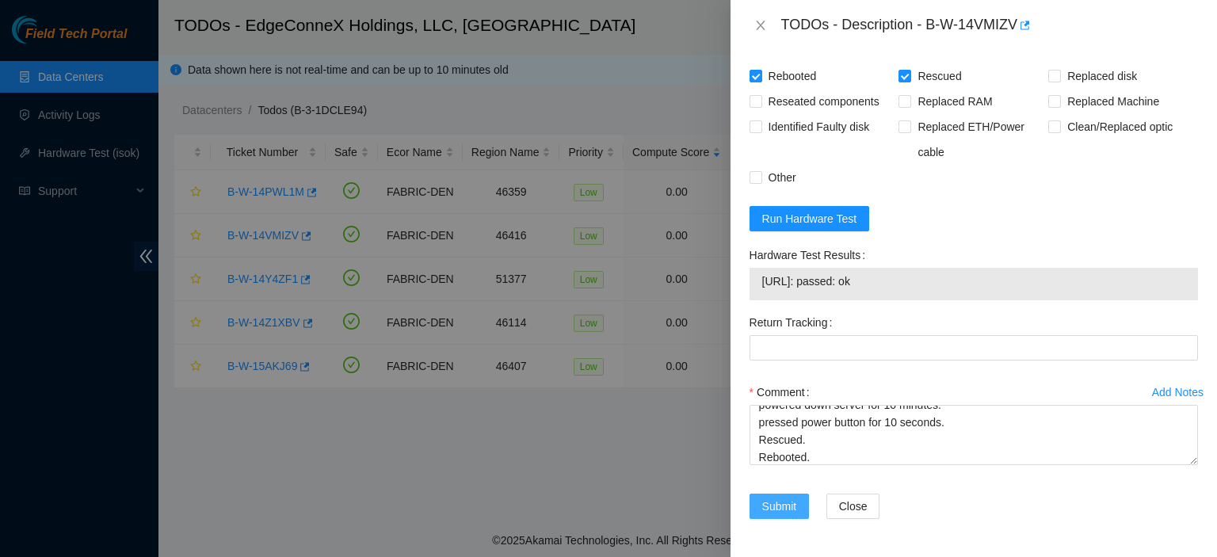
click at [787, 501] on span "Submit" at bounding box center [779, 505] width 35 height 17
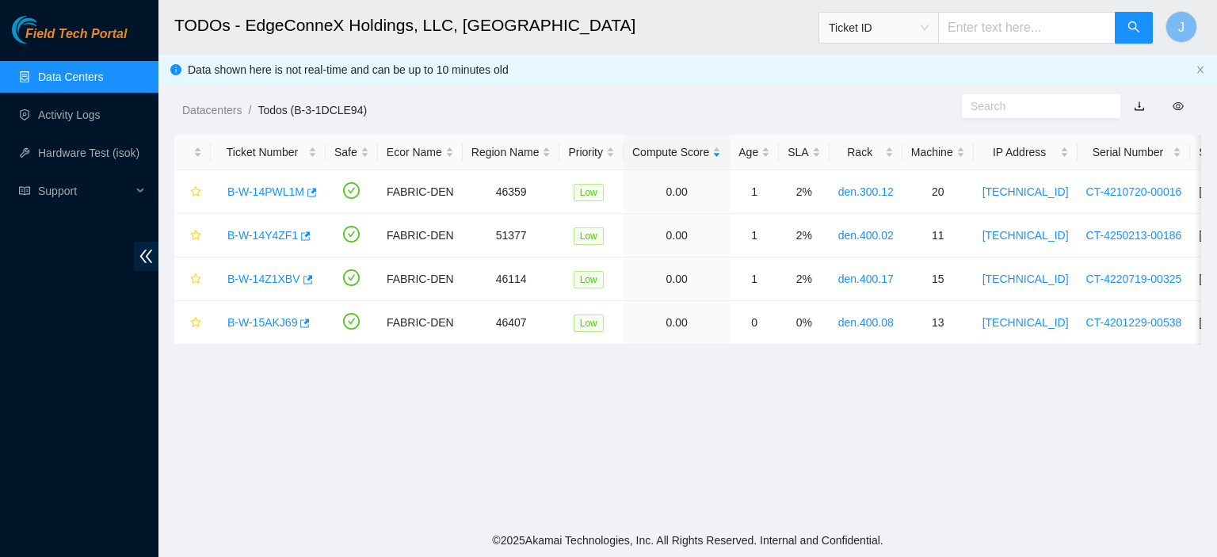
scroll to position [428, 0]
click at [266, 231] on link "B-W-14Y4ZF1" at bounding box center [262, 235] width 70 height 13
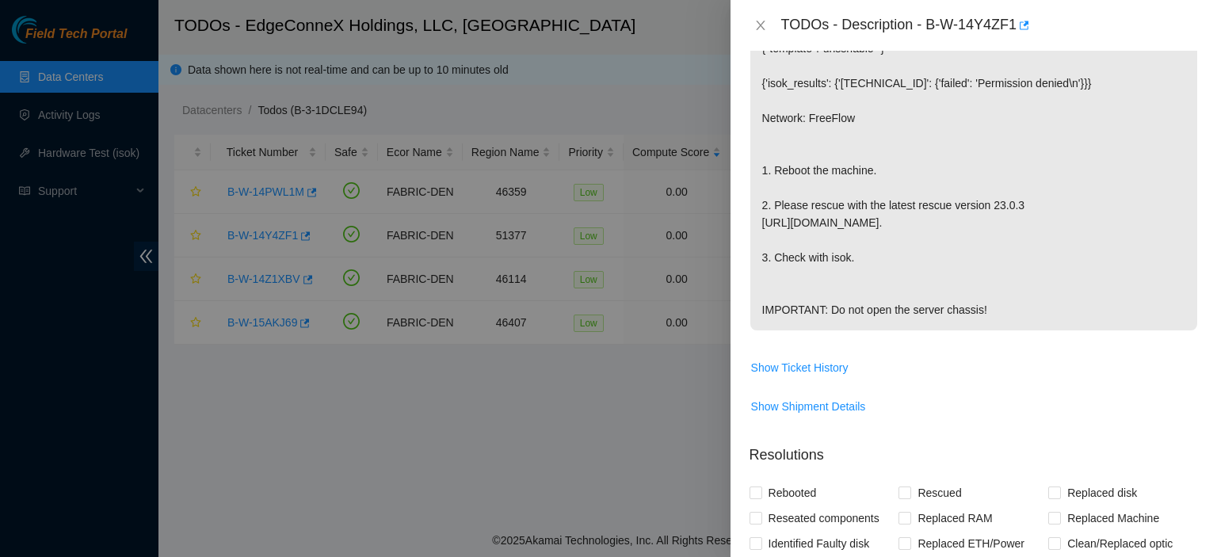
scroll to position [312, 0]
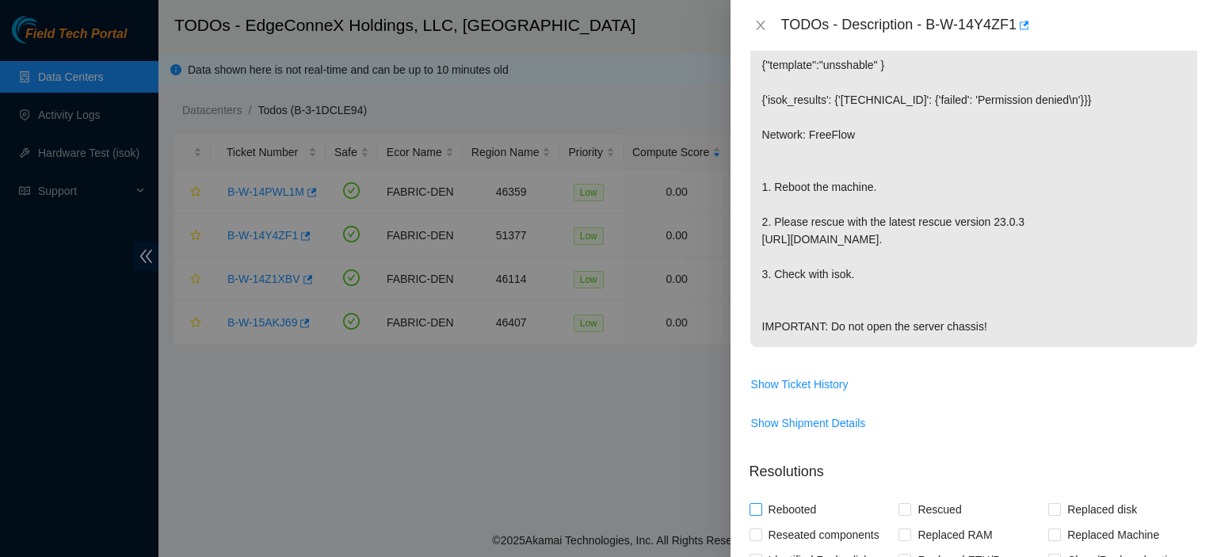
click at [751, 514] on input "Rebooted" at bounding box center [754, 508] width 11 height 11
checkbox input "true"
click at [898, 514] on input "Rescued" at bounding box center [903, 508] width 11 height 11
checkbox input "true"
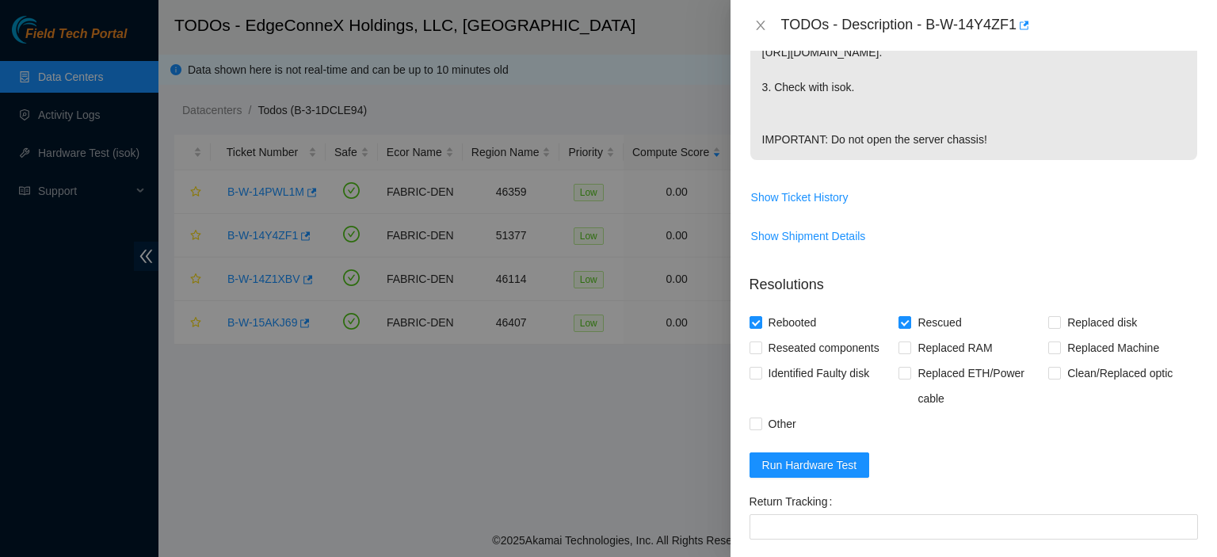
scroll to position [563, 0]
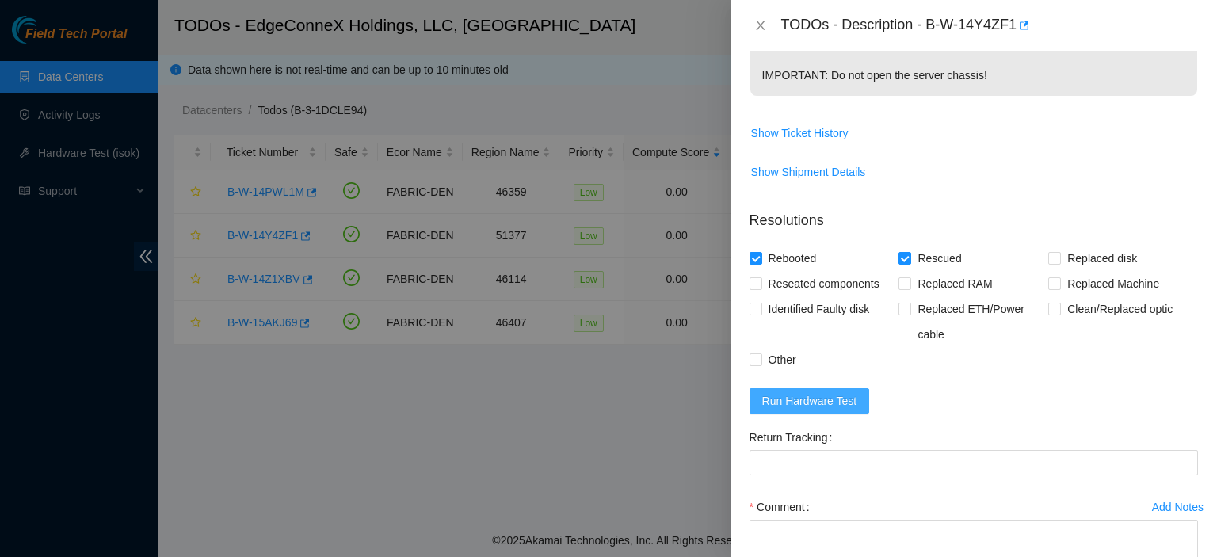
click at [844, 409] on span "Run Hardware Test" at bounding box center [809, 400] width 95 height 17
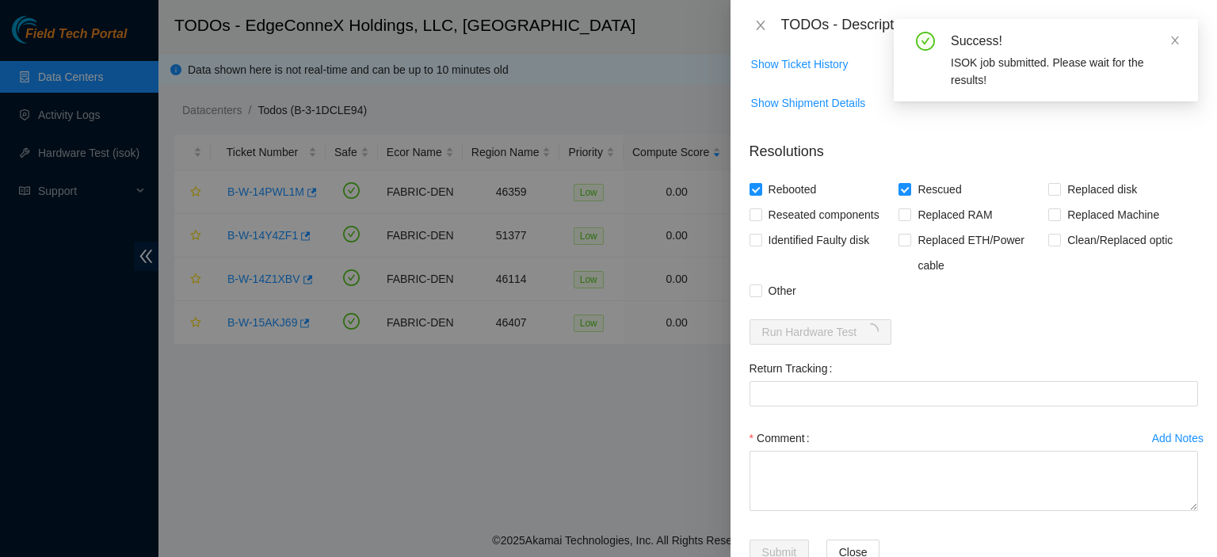
scroll to position [711, 0]
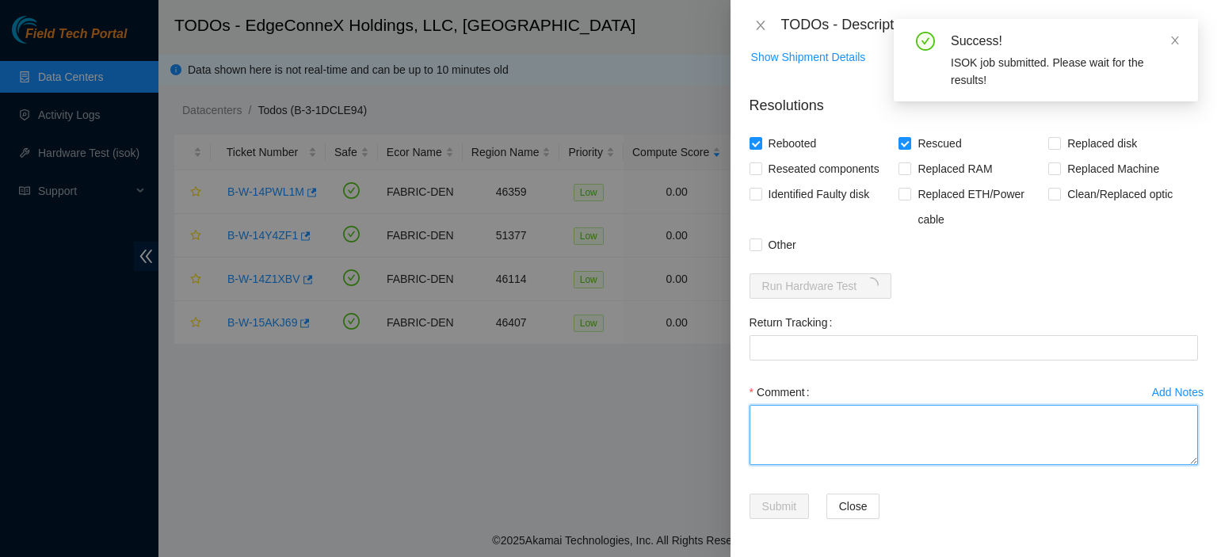
click at [944, 424] on textarea "Comment" at bounding box center [973, 435] width 448 height 60
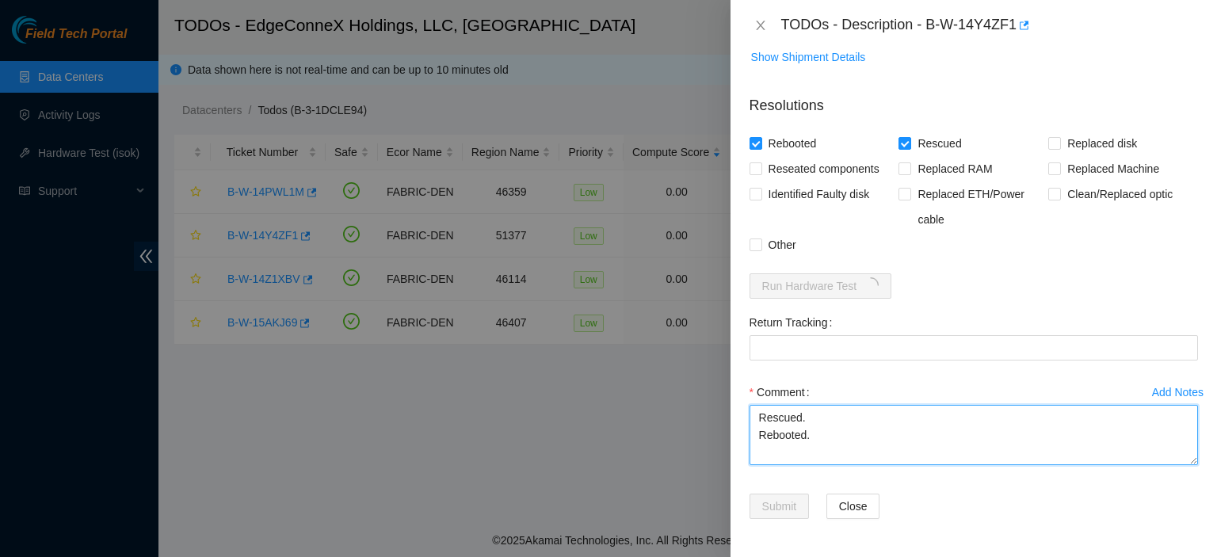
type textarea "Rescued. Rebooted."
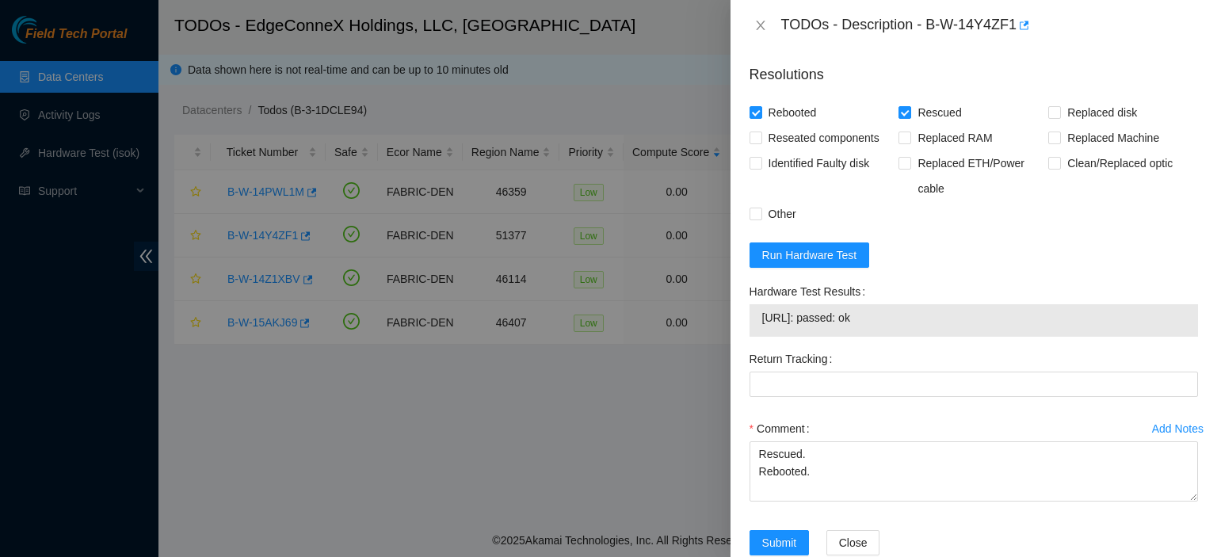
scroll to position [778, 0]
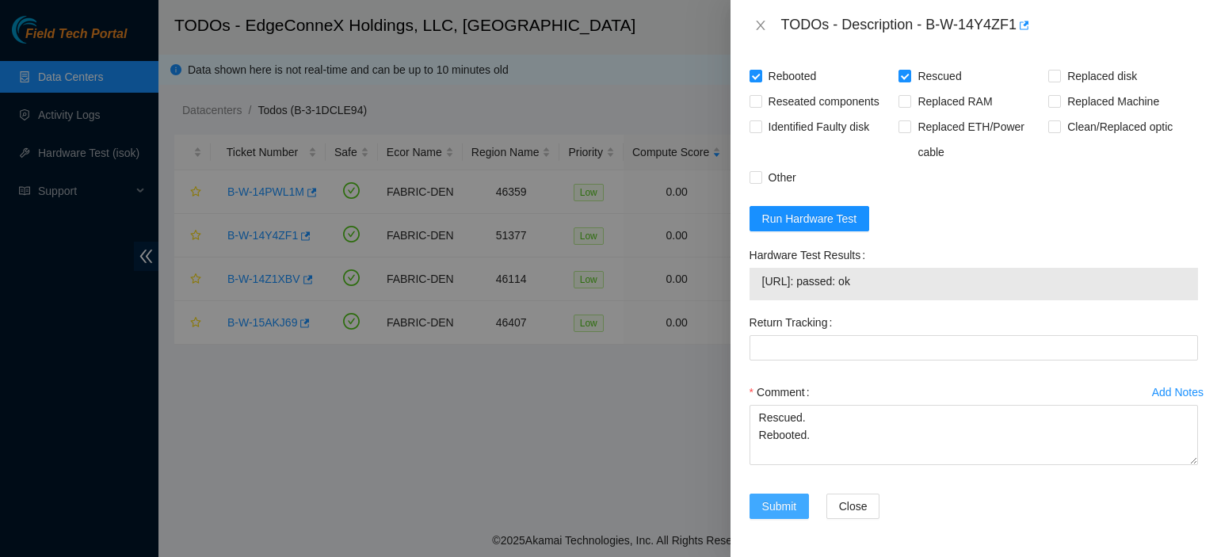
click at [790, 501] on span "Submit" at bounding box center [779, 505] width 35 height 17
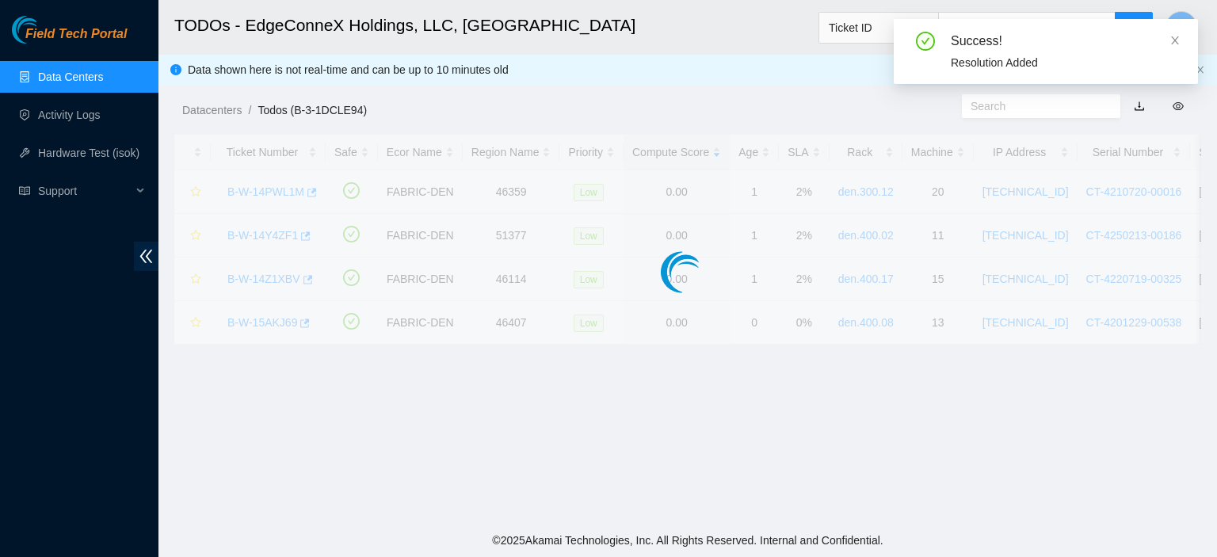
scroll to position [428, 0]
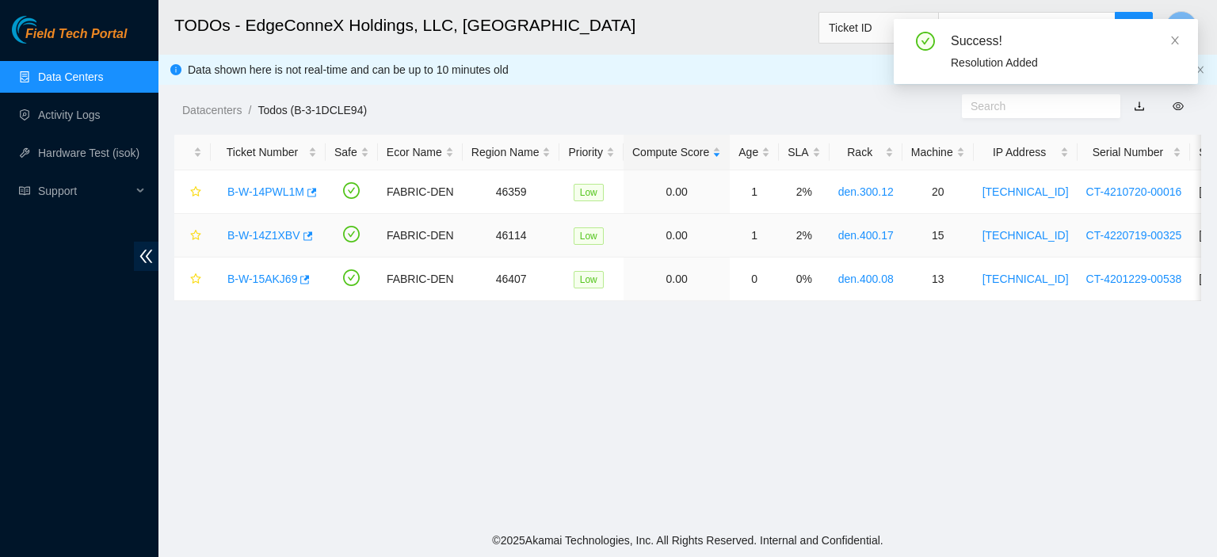
click at [276, 236] on link "B-W-14Z1XBV" at bounding box center [263, 235] width 73 height 13
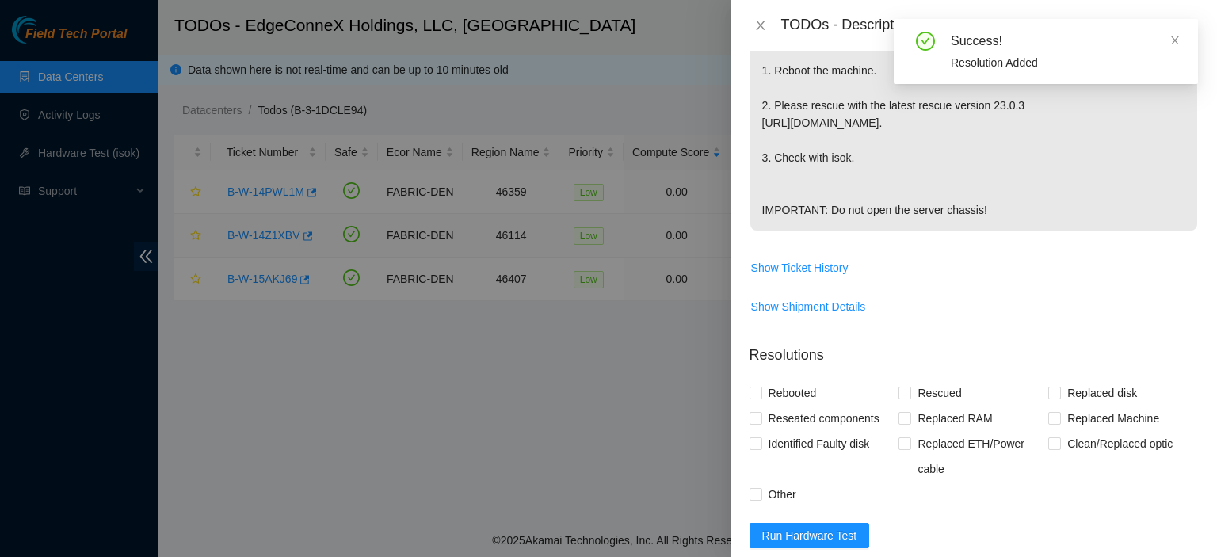
scroll to position [711, 0]
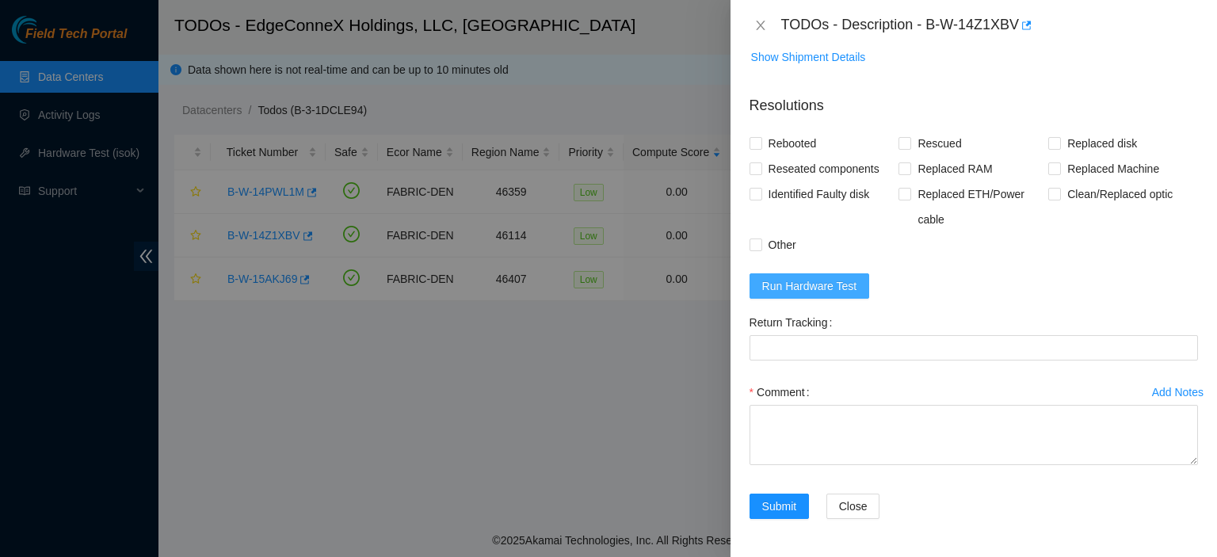
click at [827, 278] on span "Run Hardware Test" at bounding box center [809, 285] width 95 height 17
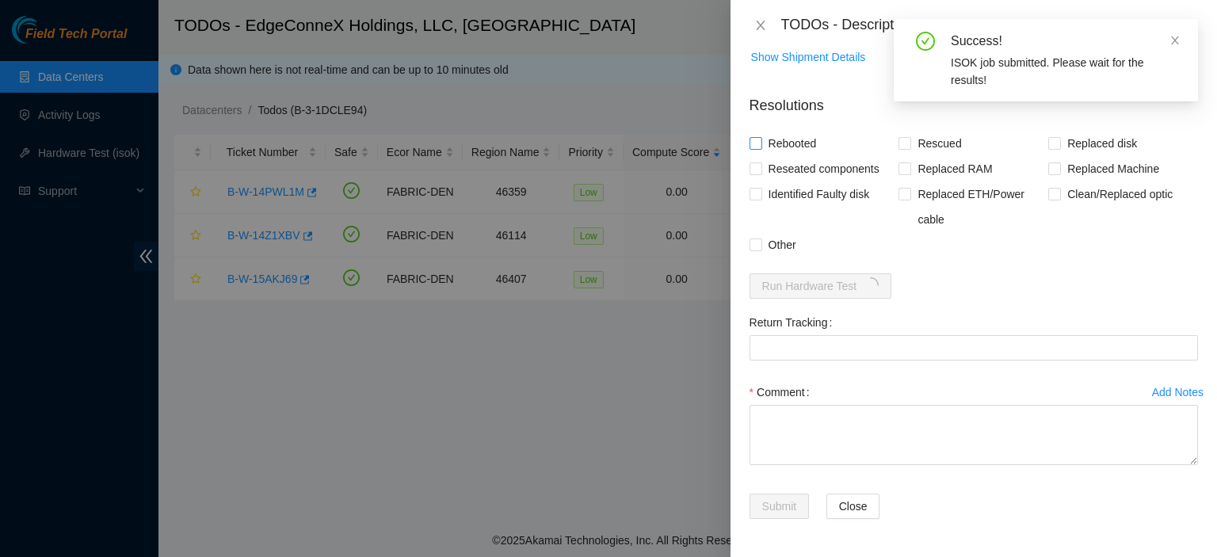
click at [752, 149] on span at bounding box center [755, 143] width 13 height 13
click at [752, 148] on input "Rebooted" at bounding box center [754, 142] width 11 height 11
checkbox input "true"
click at [901, 143] on input "Rescued" at bounding box center [903, 142] width 11 height 11
checkbox input "true"
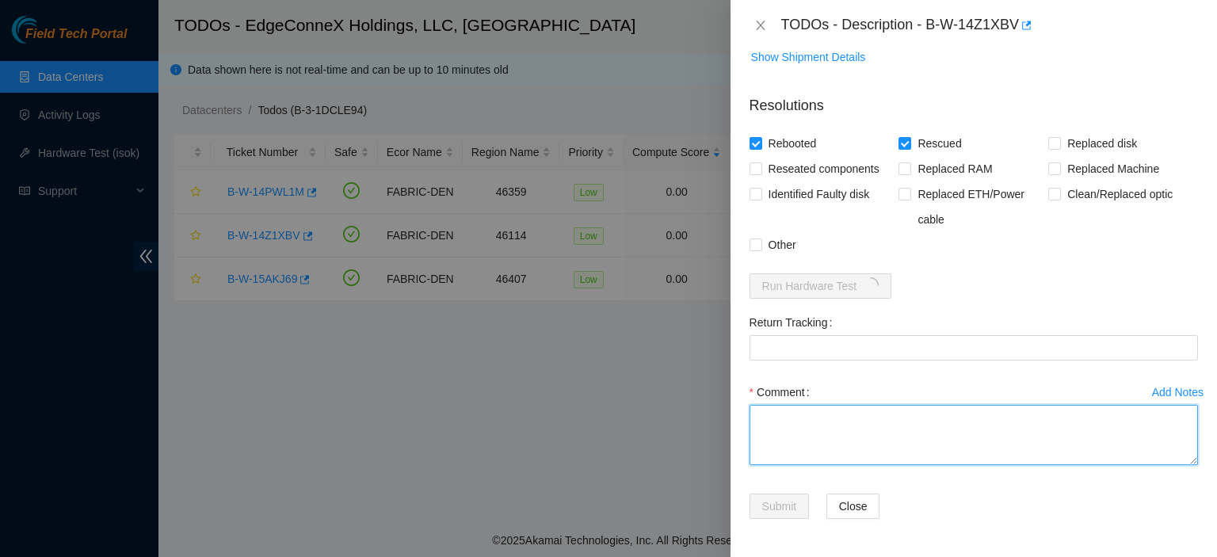
click at [919, 413] on textarea "Comment" at bounding box center [973, 435] width 448 height 60
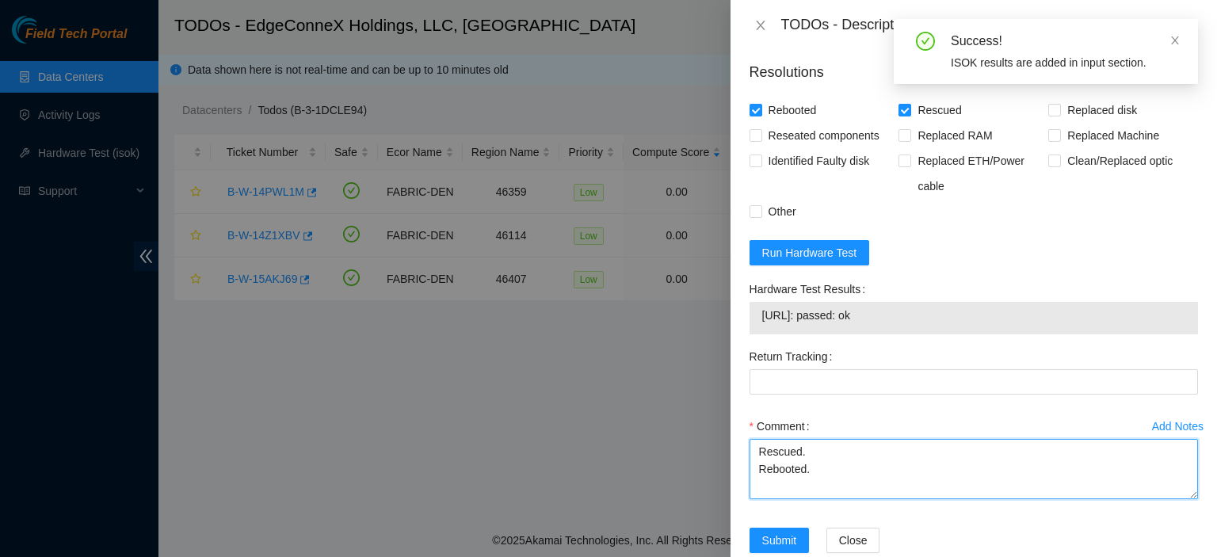
type textarea "Rescued. Rebooted."
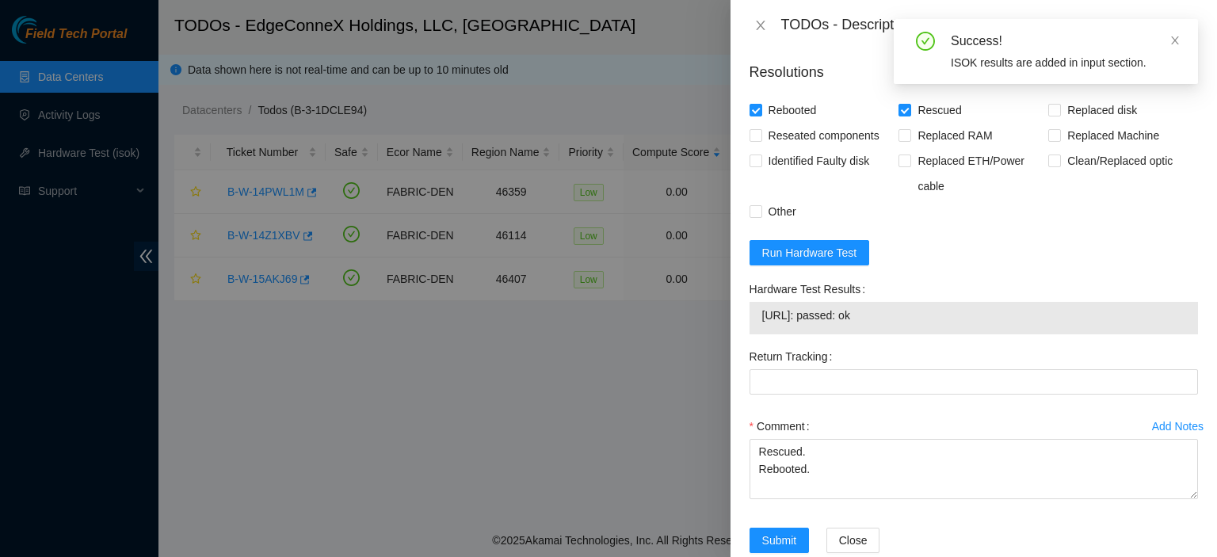
scroll to position [778, 0]
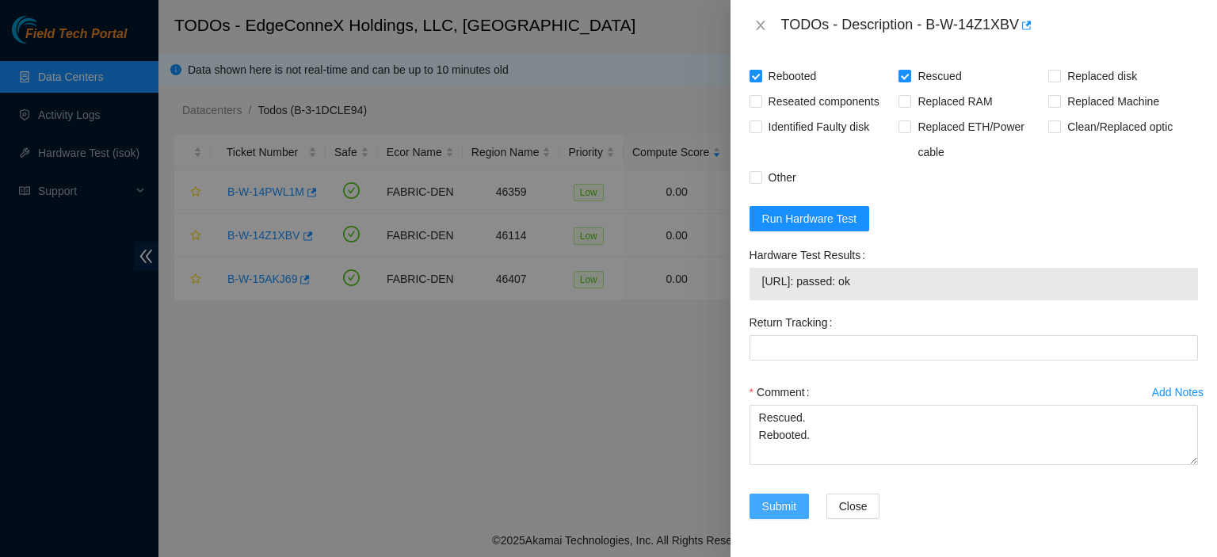
click at [783, 498] on span "Submit" at bounding box center [779, 505] width 35 height 17
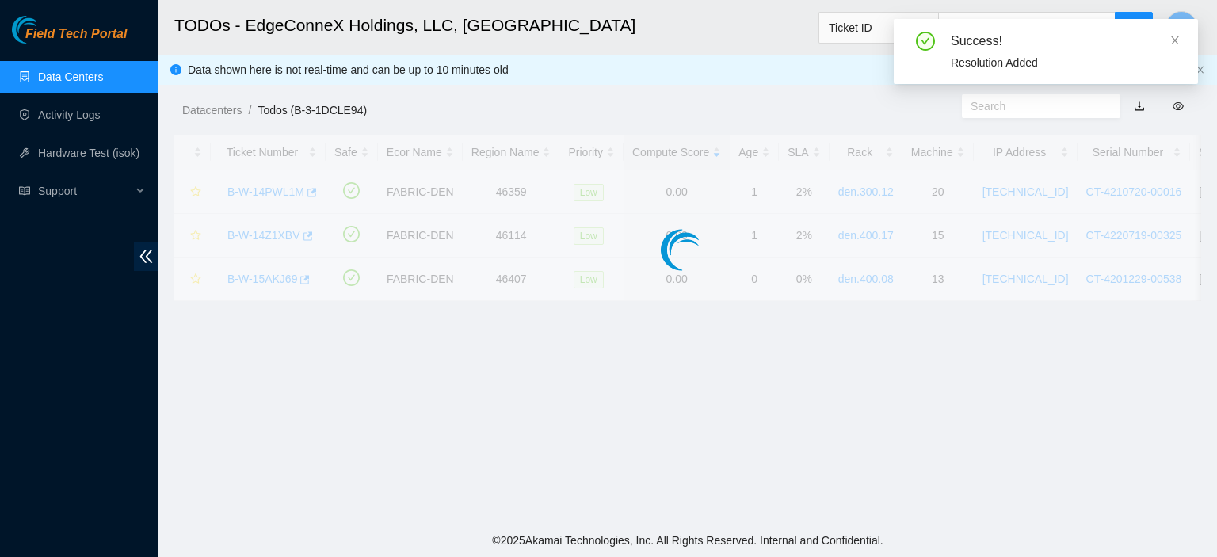
scroll to position [428, 0]
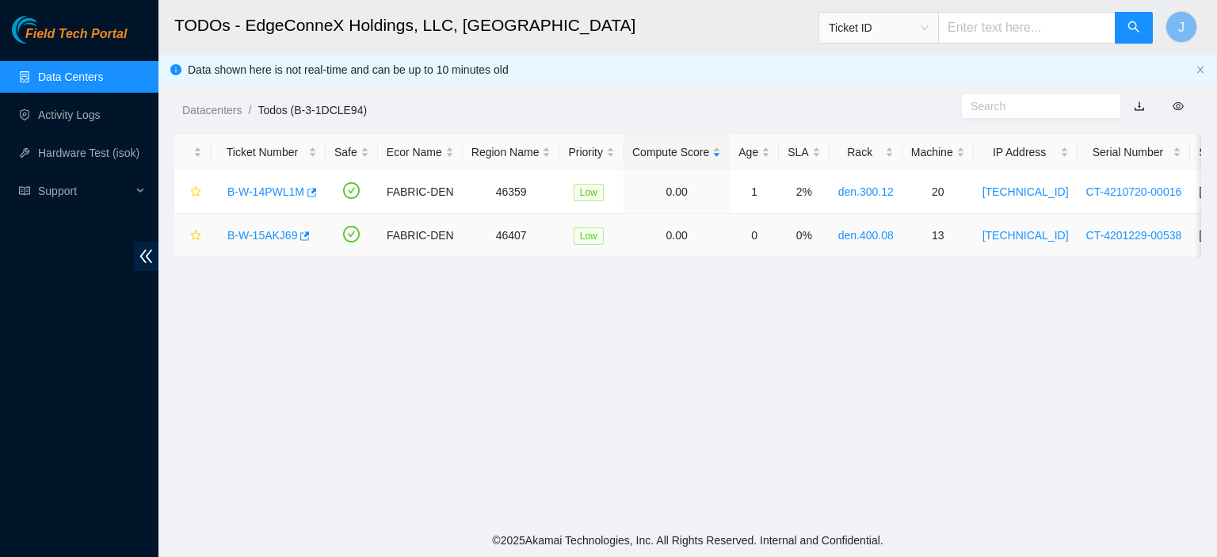
click at [271, 234] on link "B-W-15AKJ69" at bounding box center [262, 235] width 70 height 13
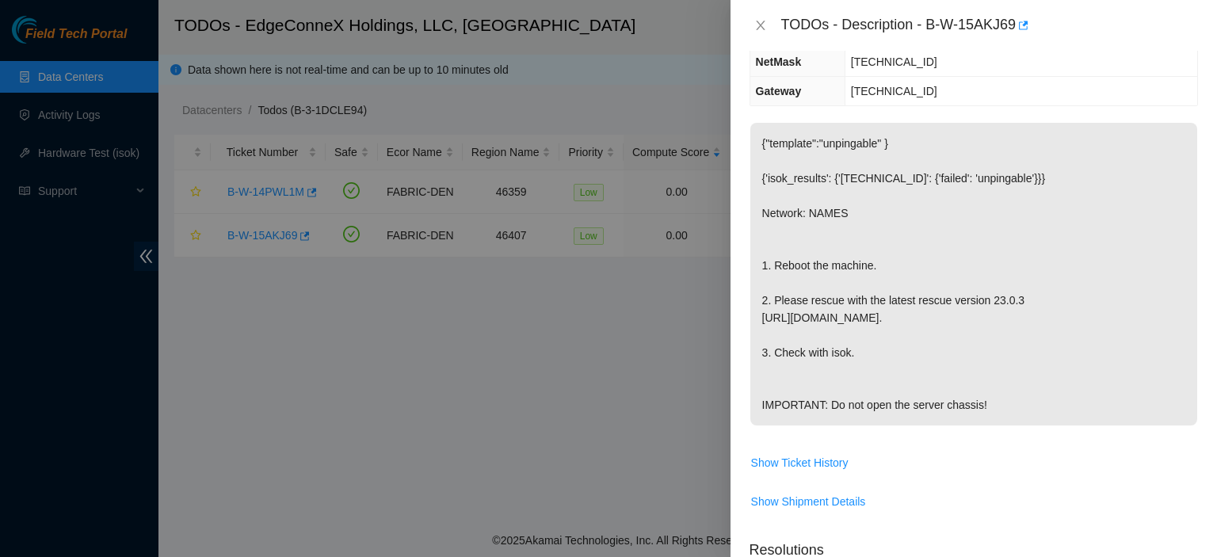
scroll to position [0, 0]
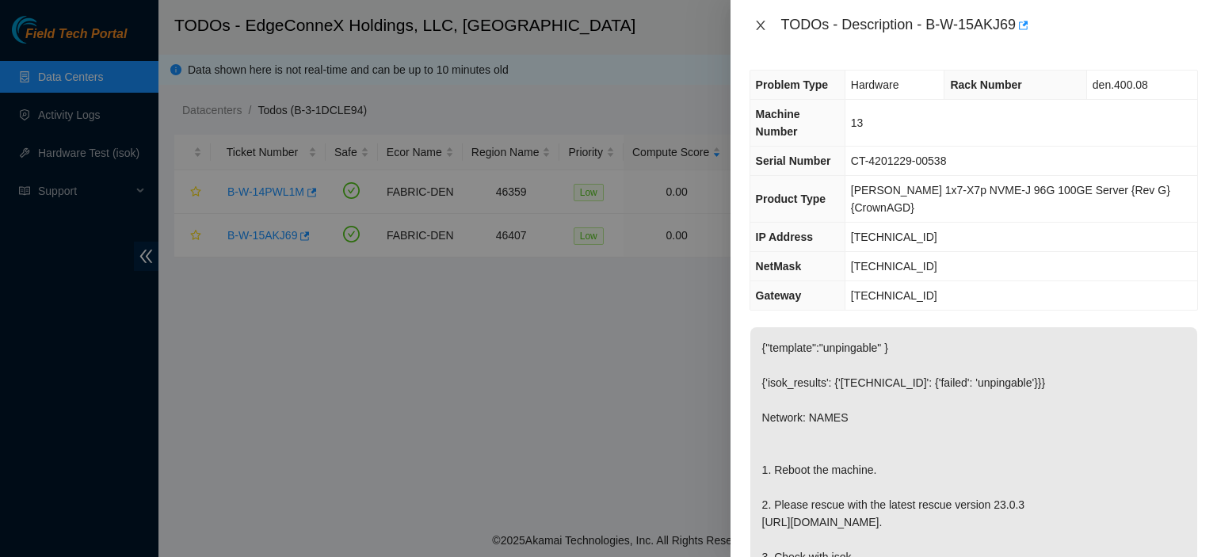
click at [757, 25] on icon "close" at bounding box center [760, 25] width 13 height 13
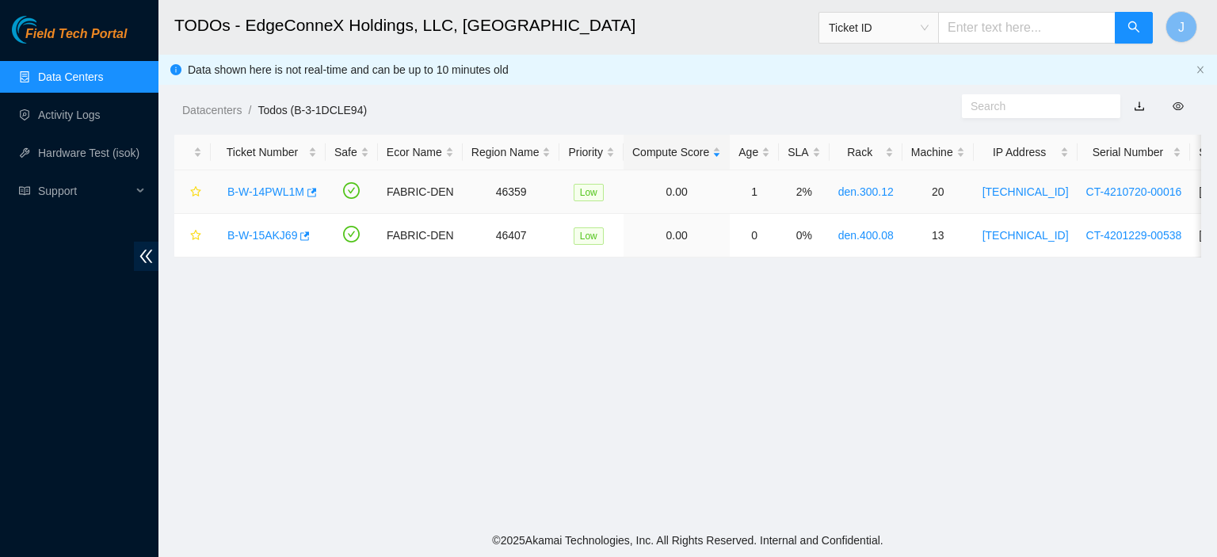
click at [265, 189] on link "B-W-14PWL1M" at bounding box center [265, 191] width 77 height 13
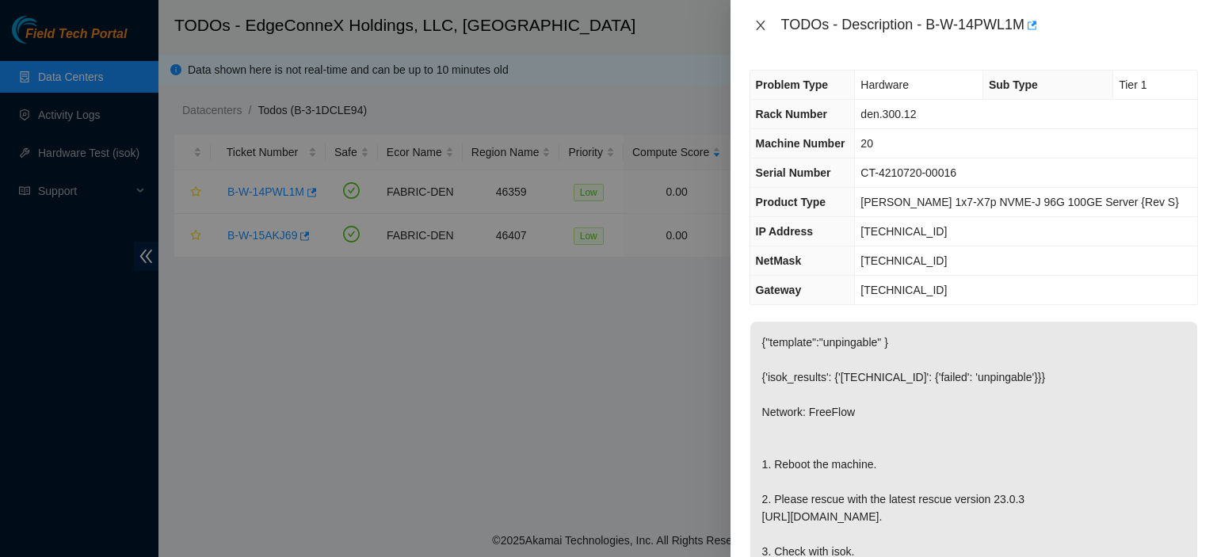
click at [757, 28] on icon "close" at bounding box center [760, 26] width 9 height 10
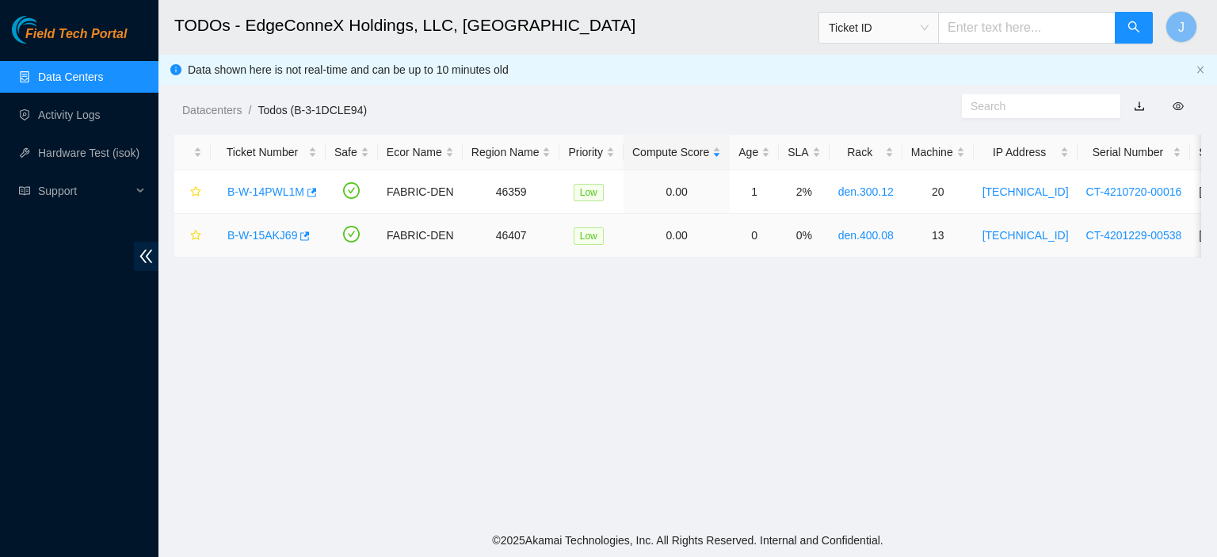
click at [261, 235] on link "B-W-15AKJ69" at bounding box center [262, 235] width 70 height 13
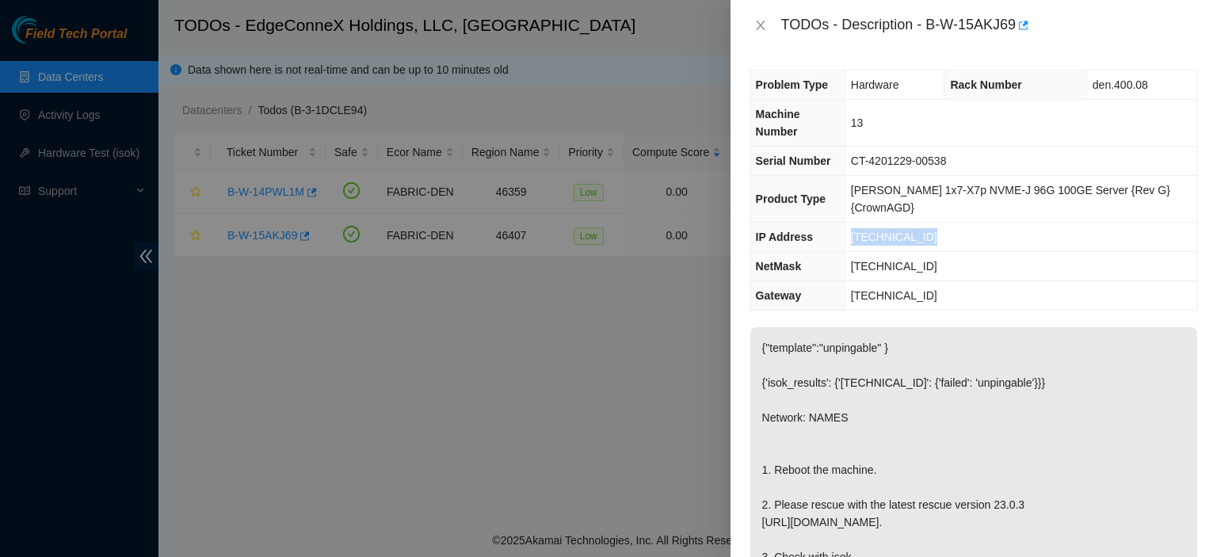
drag, startPoint x: 943, startPoint y: 197, endPoint x: 864, endPoint y: 202, distance: 78.6
click at [864, 223] on td "[TECHNICAL_ID]" at bounding box center [1020, 237] width 352 height 29
copy span "[TECHNICAL_ID]"
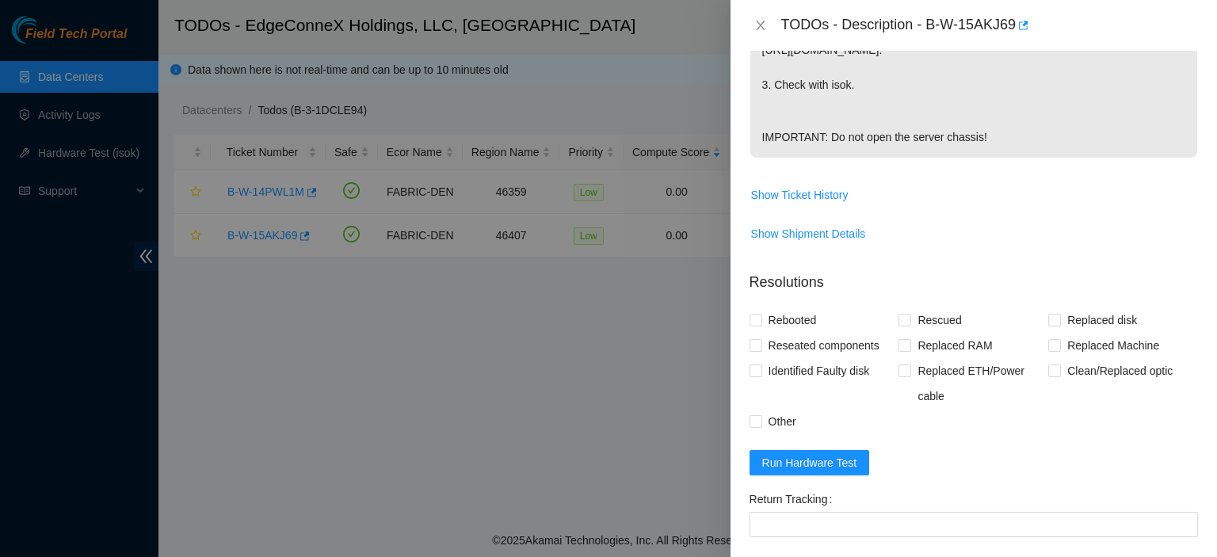
scroll to position [588, 0]
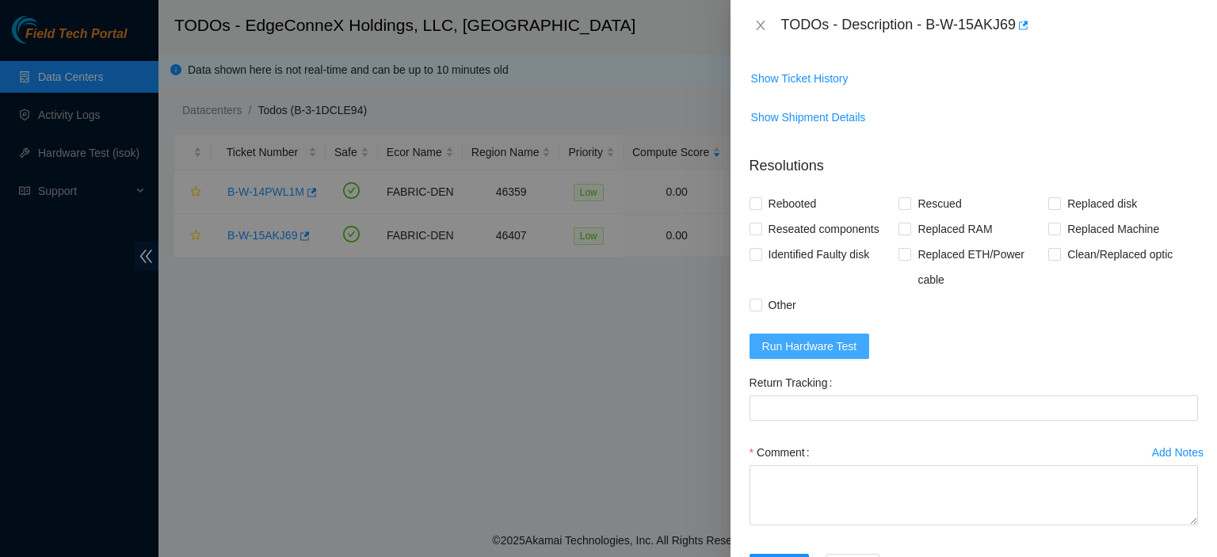
click at [769, 341] on span "Run Hardware Test" at bounding box center [809, 345] width 95 height 17
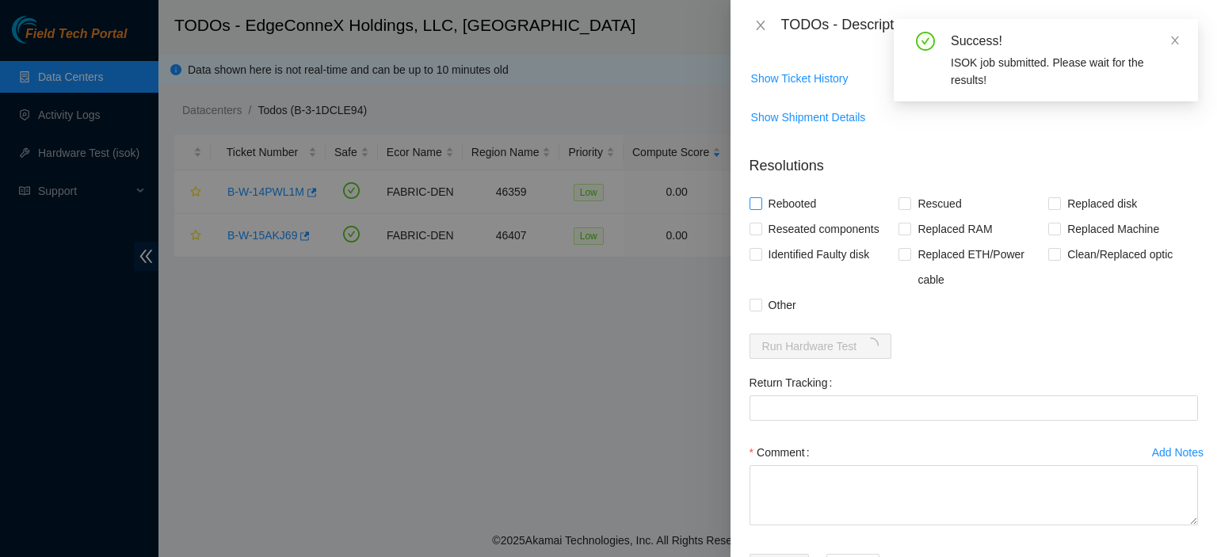
click at [754, 197] on input "Rebooted" at bounding box center [754, 202] width 11 height 11
checkbox input "true"
click at [898, 199] on input "Rescued" at bounding box center [903, 202] width 11 height 11
checkbox input "true"
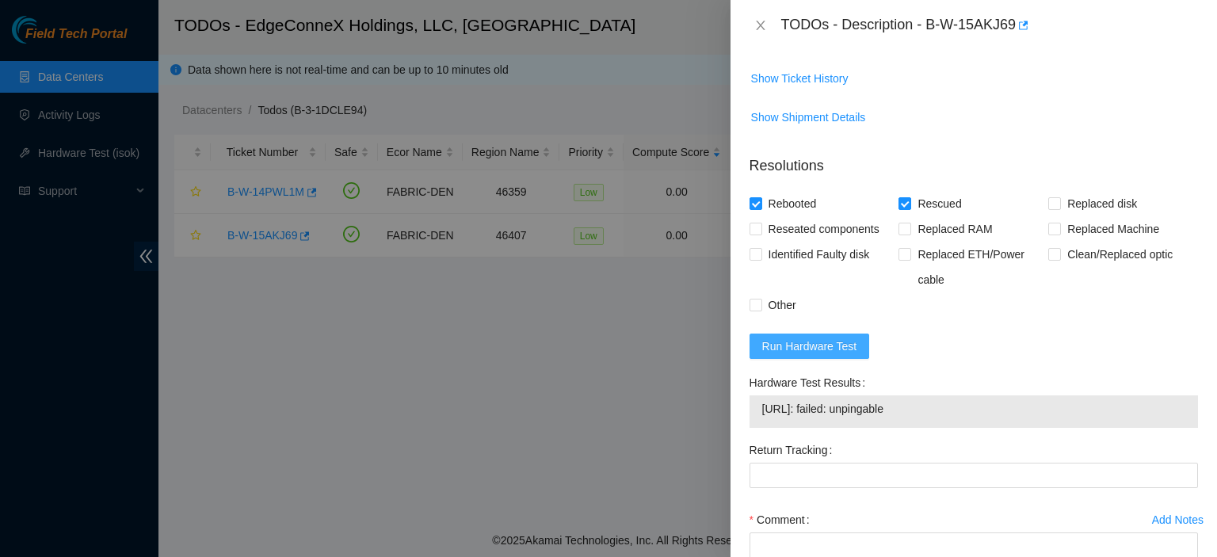
click at [842, 342] on span "Run Hardware Test" at bounding box center [809, 345] width 95 height 17
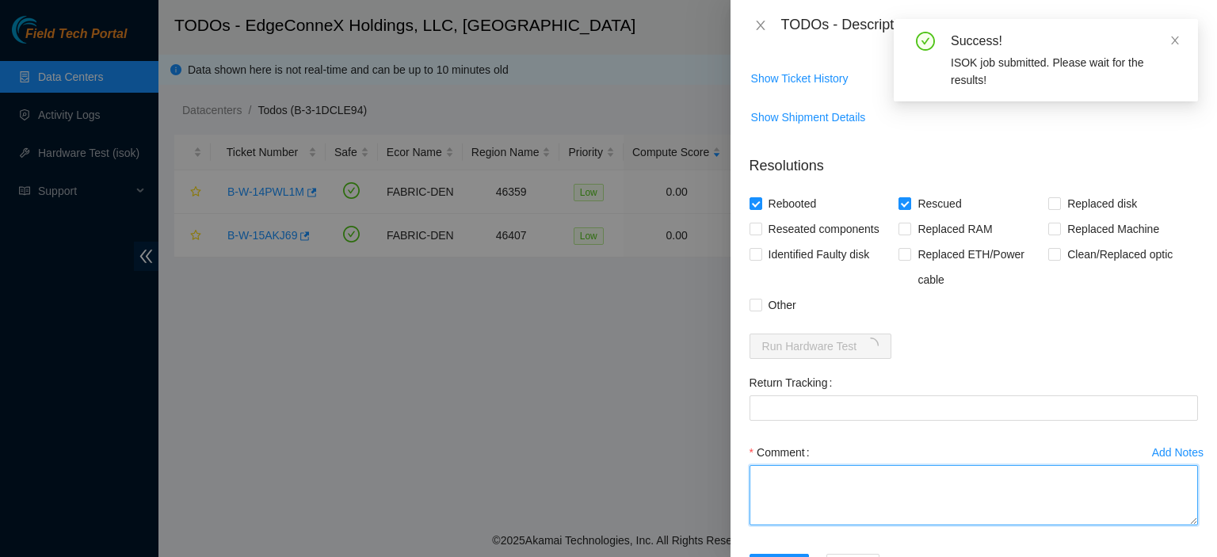
click at [916, 474] on textarea "Comment" at bounding box center [973, 495] width 448 height 60
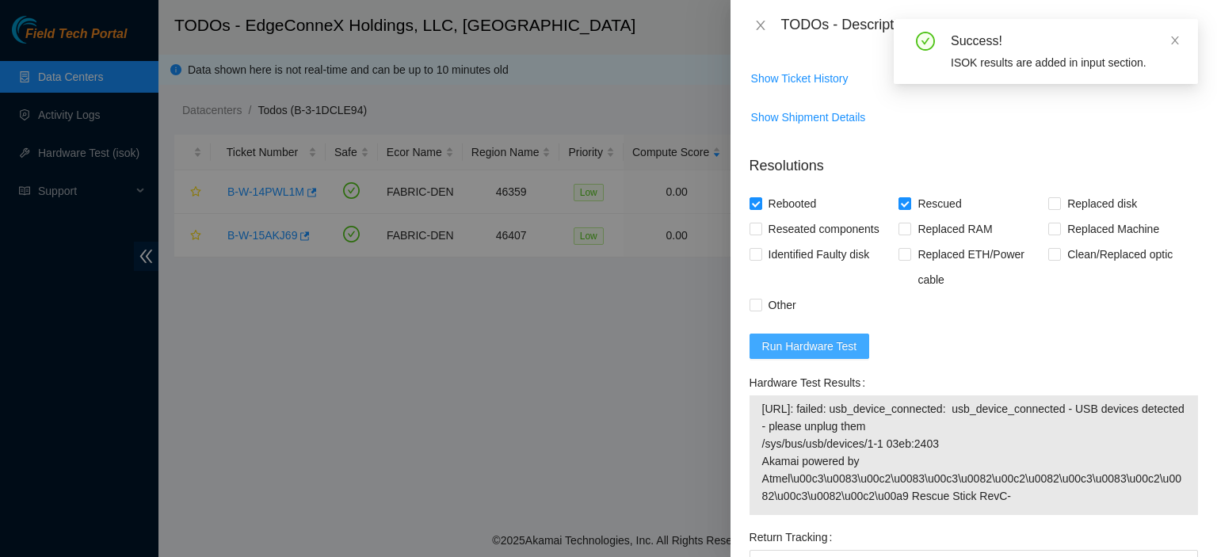
type textarea "Rescued. Rebooted."
click at [842, 340] on span "Run Hardware Test" at bounding box center [809, 345] width 95 height 17
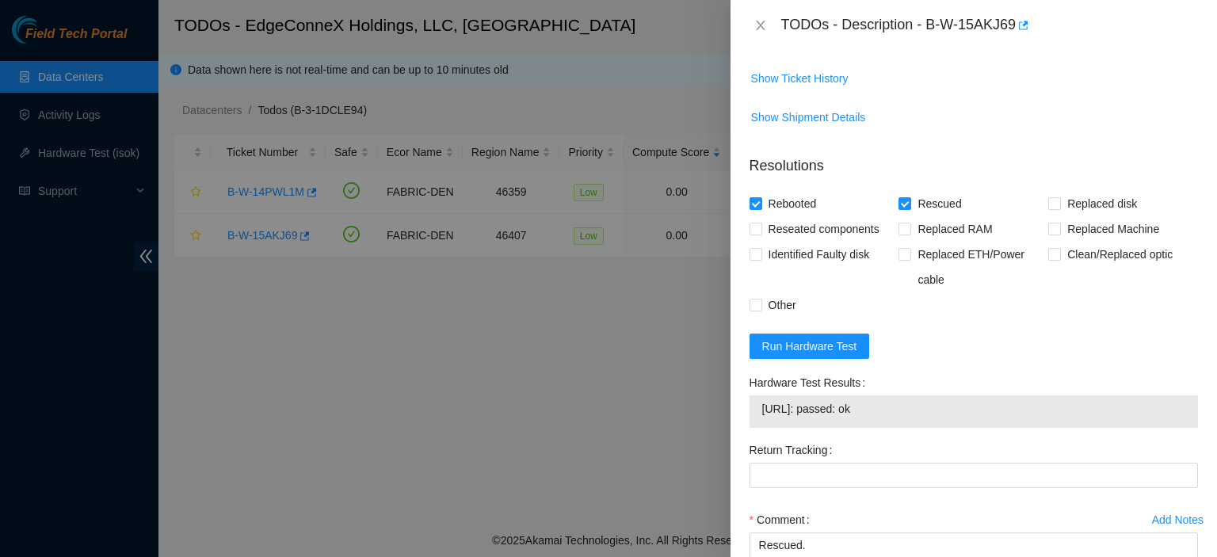
scroll to position [714, 0]
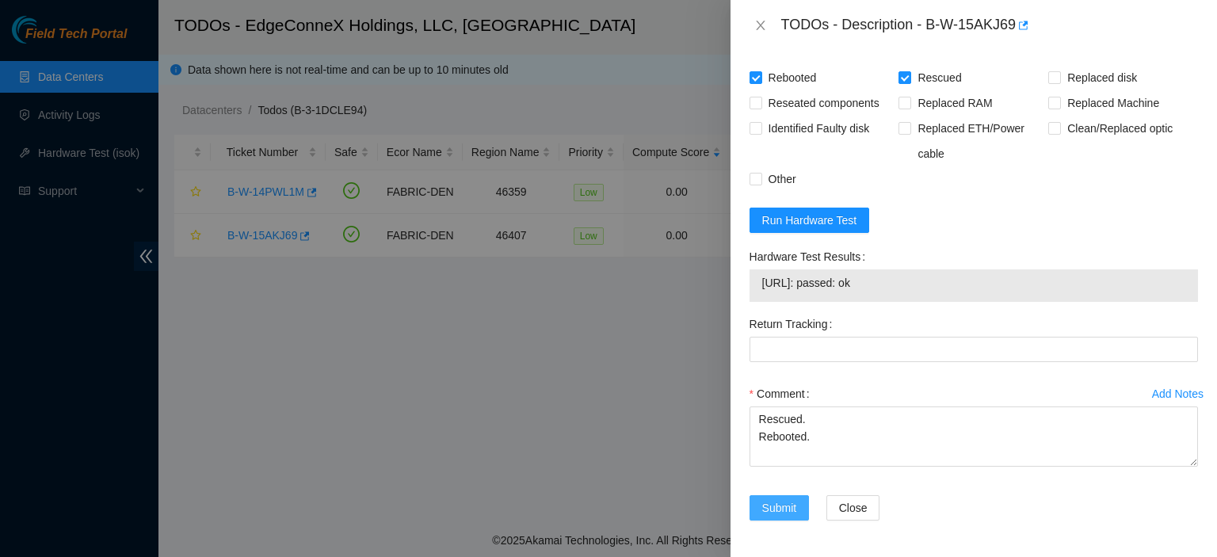
click at [776, 506] on span "Submit" at bounding box center [779, 507] width 35 height 17
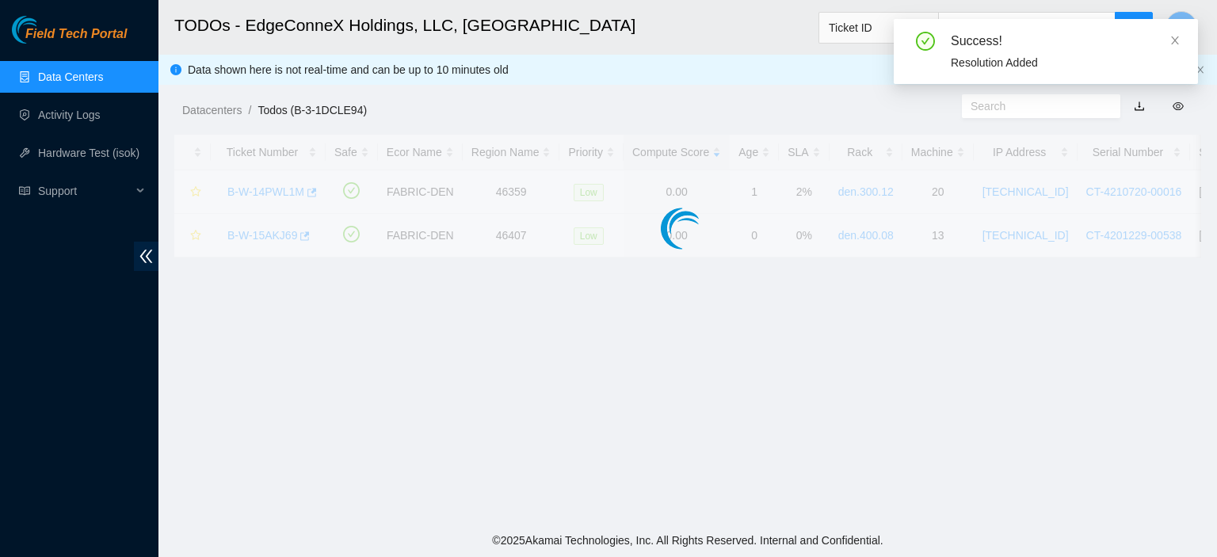
scroll to position [428, 0]
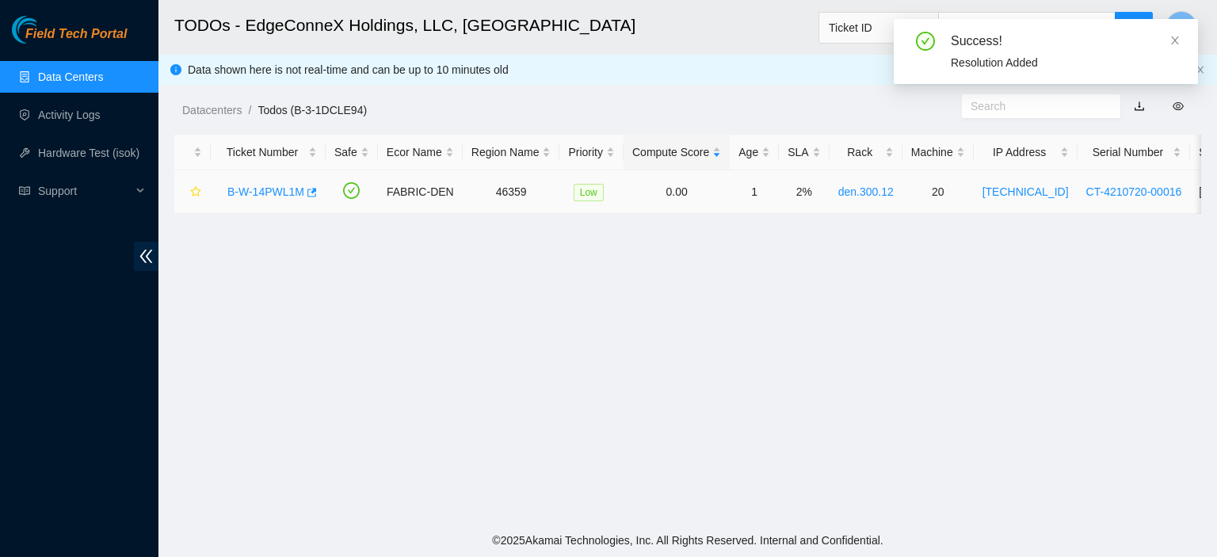
click at [240, 190] on link "B-W-14PWL1M" at bounding box center [265, 191] width 77 height 13
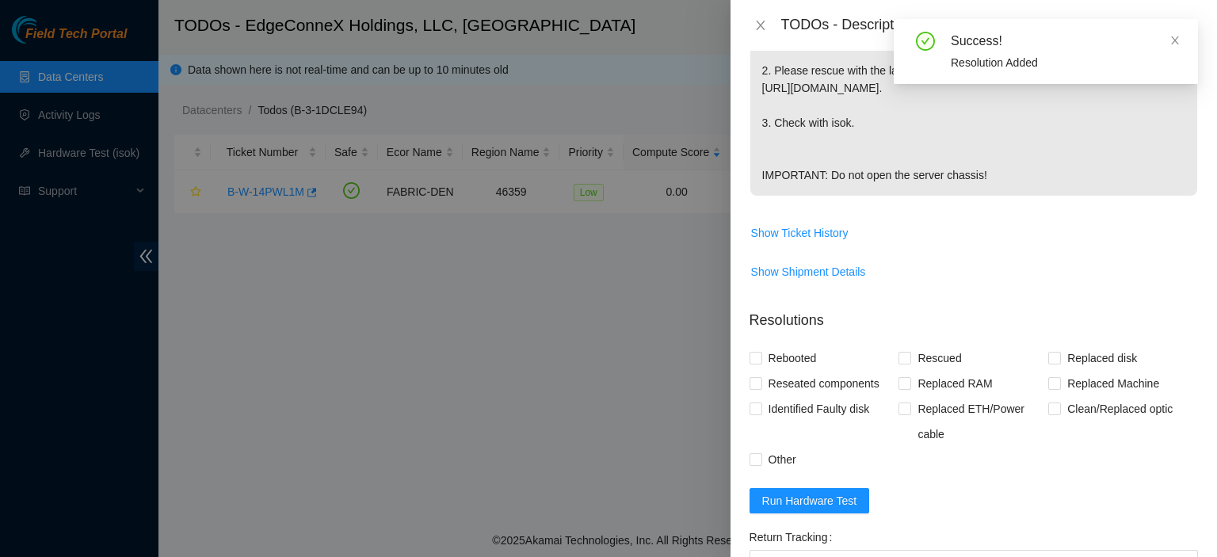
scroll to position [676, 0]
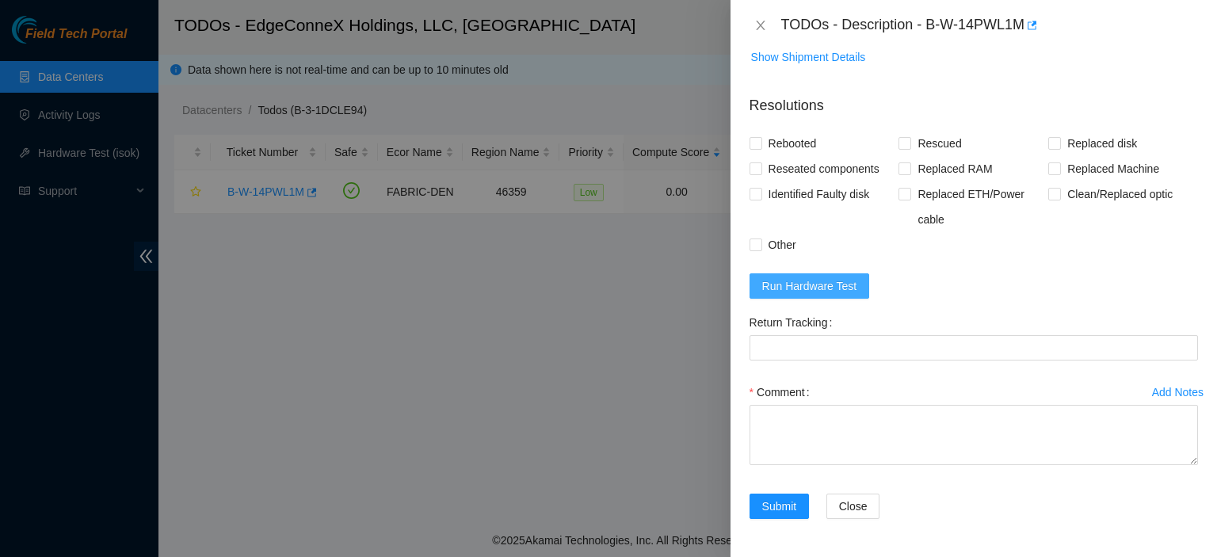
click at [834, 280] on span "Run Hardware Test" at bounding box center [809, 285] width 95 height 17
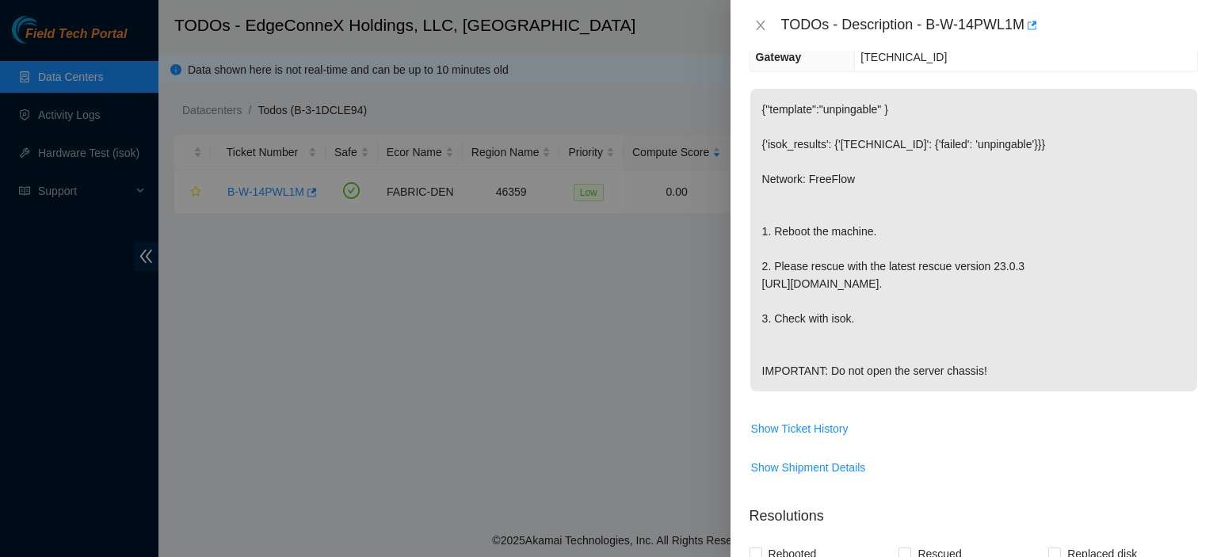
scroll to position [0, 0]
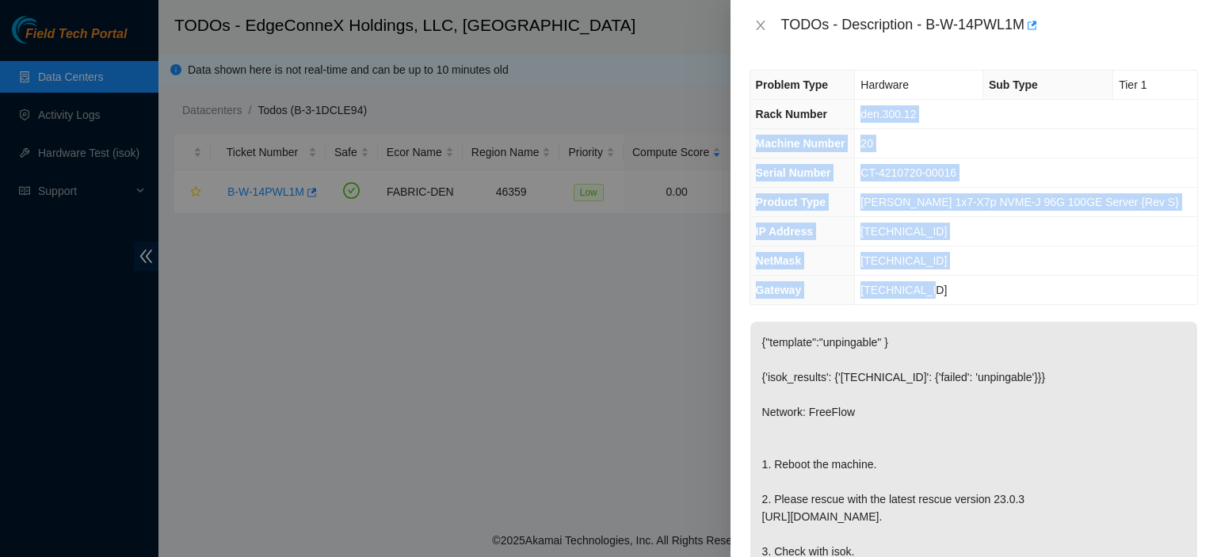
drag, startPoint x: 872, startPoint y: 109, endPoint x: 1019, endPoint y: 275, distance: 222.2
click at [1019, 275] on tbody "Problem Type Hardware Sub Type Tier 1 Rack Number den.300.12 Machine Number 20 …" at bounding box center [973, 187] width 447 height 234
copy tbody "den.300.12 Machine Number 20 Serial Number CT-4210720-00016 Product Type [PERSO…"
click at [1067, 169] on td "CT-4210720-00016" at bounding box center [1026, 172] width 342 height 29
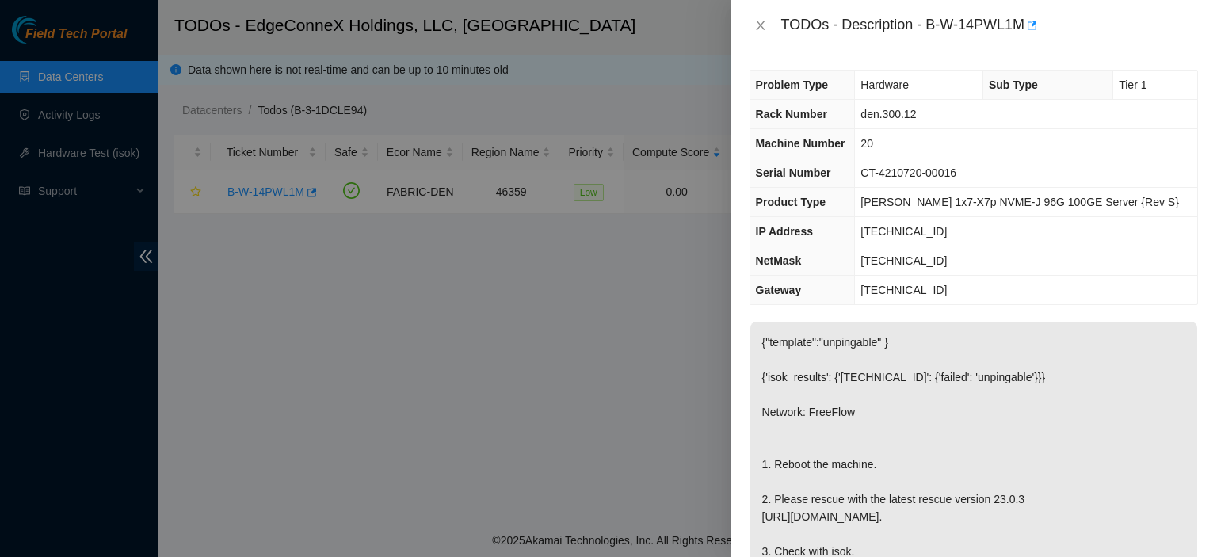
scroll to position [443, 0]
